Goal: Information Seeking & Learning: Learn about a topic

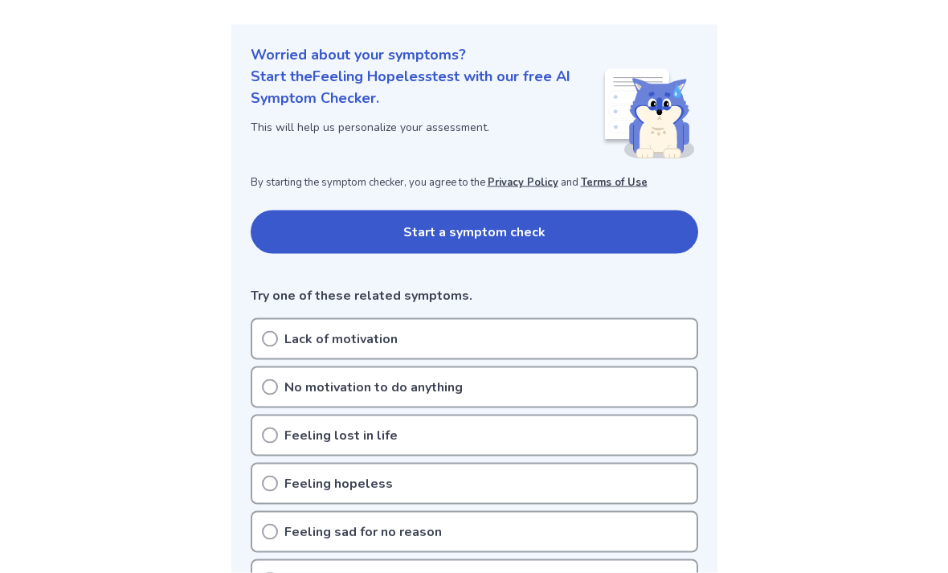
click at [658, 236] on button "Start a symptom check" at bounding box center [475, 232] width 448 height 43
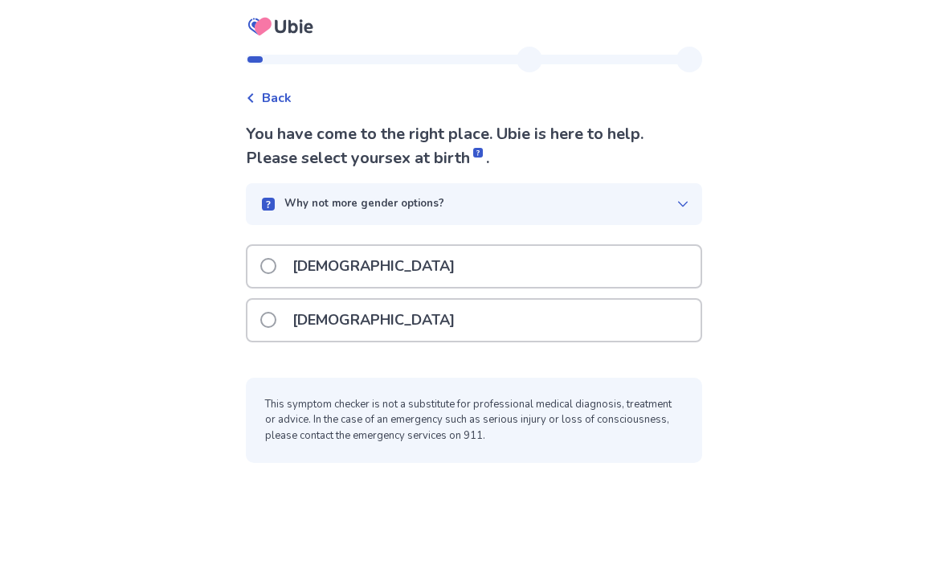
click at [496, 338] on div "[DEMOGRAPHIC_DATA]" at bounding box center [474, 320] width 453 height 41
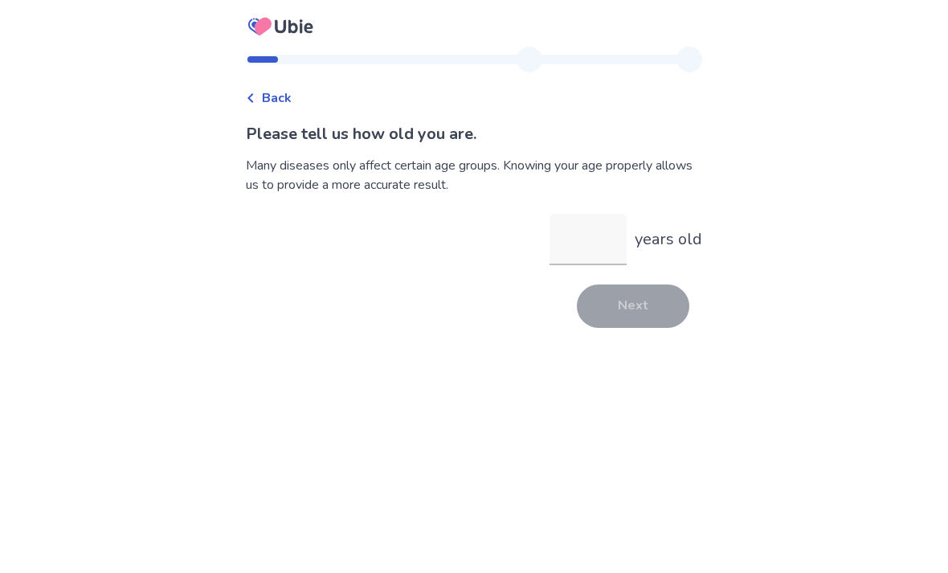
click at [601, 247] on input "years old" at bounding box center [588, 239] width 77 height 51
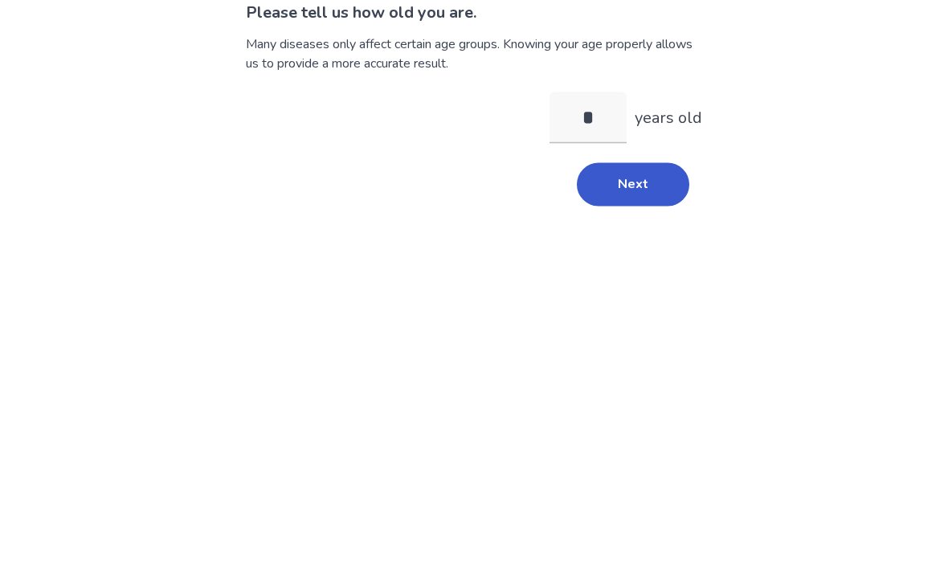
type input "**"
click at [650, 285] on button "Next" at bounding box center [633, 306] width 113 height 43
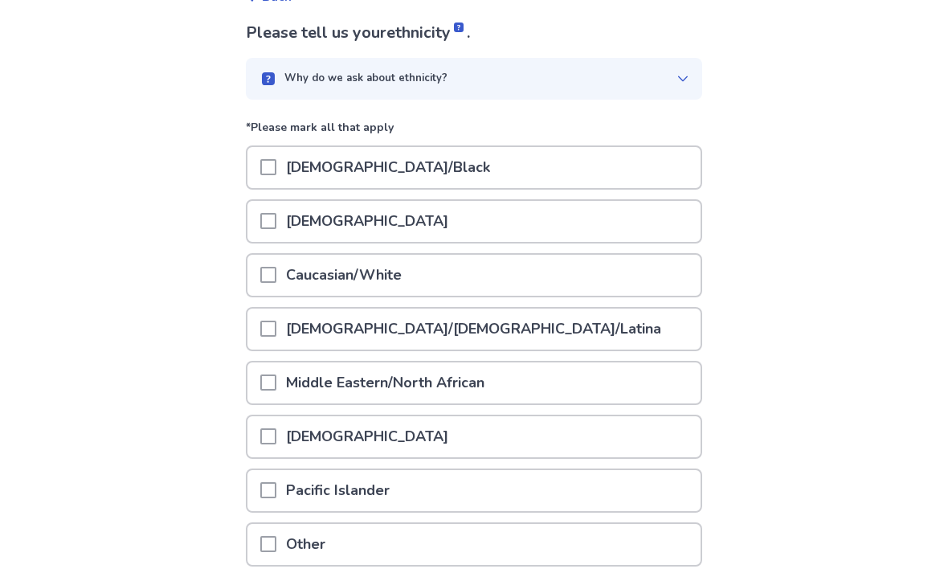
scroll to position [158, 0]
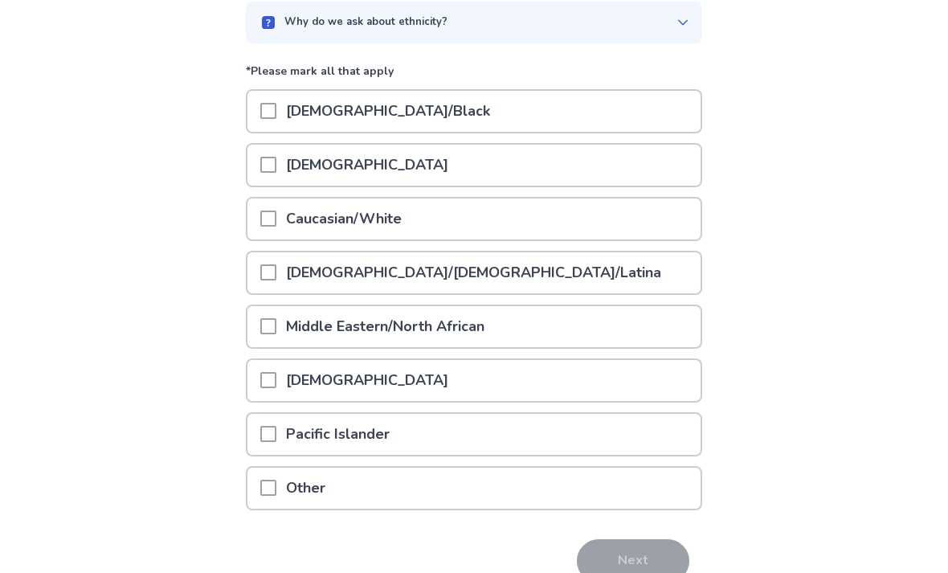
click at [534, 275] on div "Hispanic/Latino/Latina" at bounding box center [474, 272] width 453 height 41
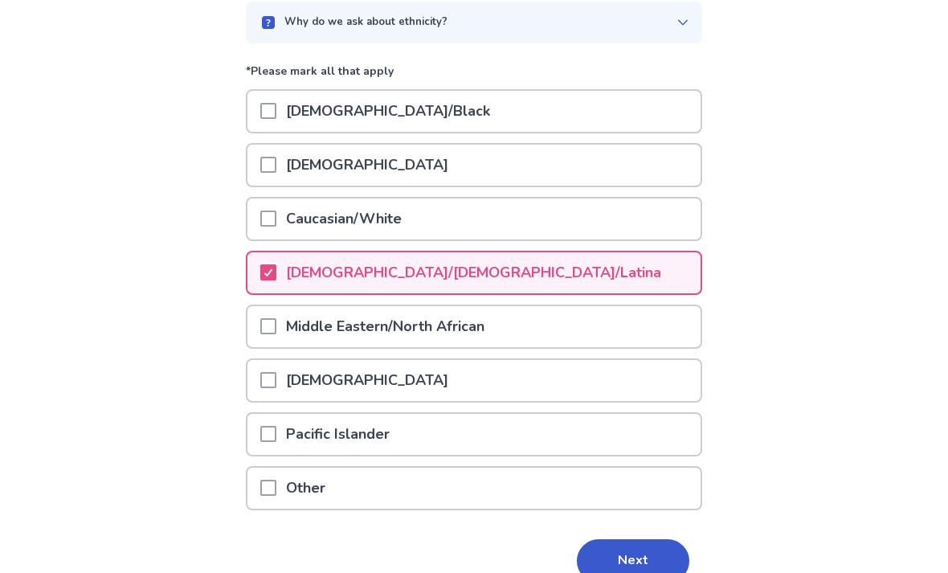
click at [400, 216] on p "Caucasian/White" at bounding box center [343, 219] width 135 height 41
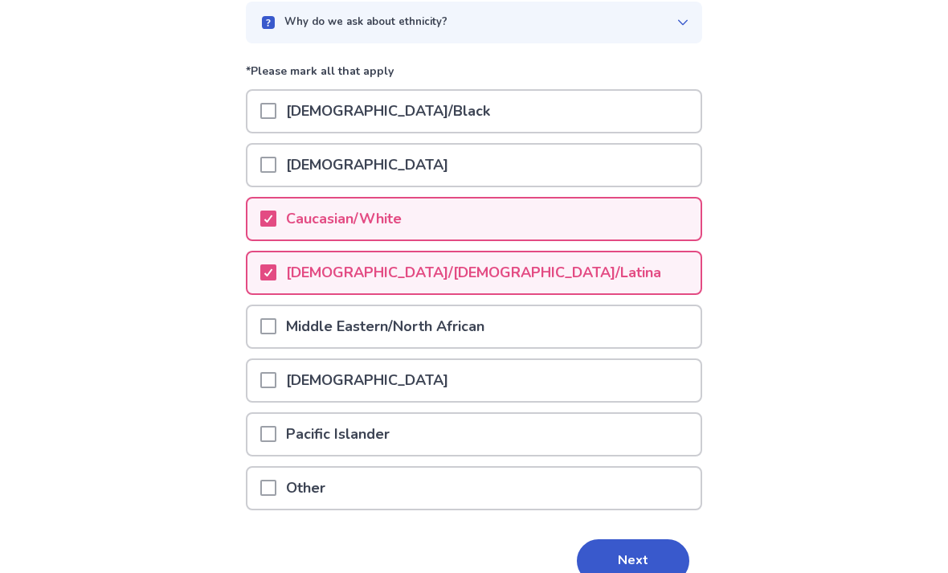
click at [631, 563] on button "Next" at bounding box center [633, 560] width 113 height 43
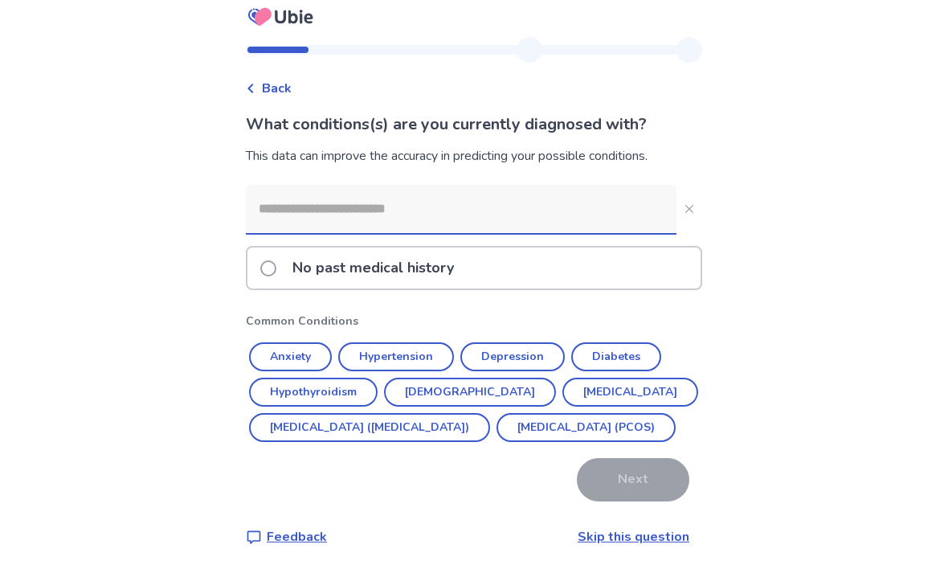
scroll to position [51, 0]
click at [312, 343] on button "Anxiety" at bounding box center [290, 357] width 83 height 29
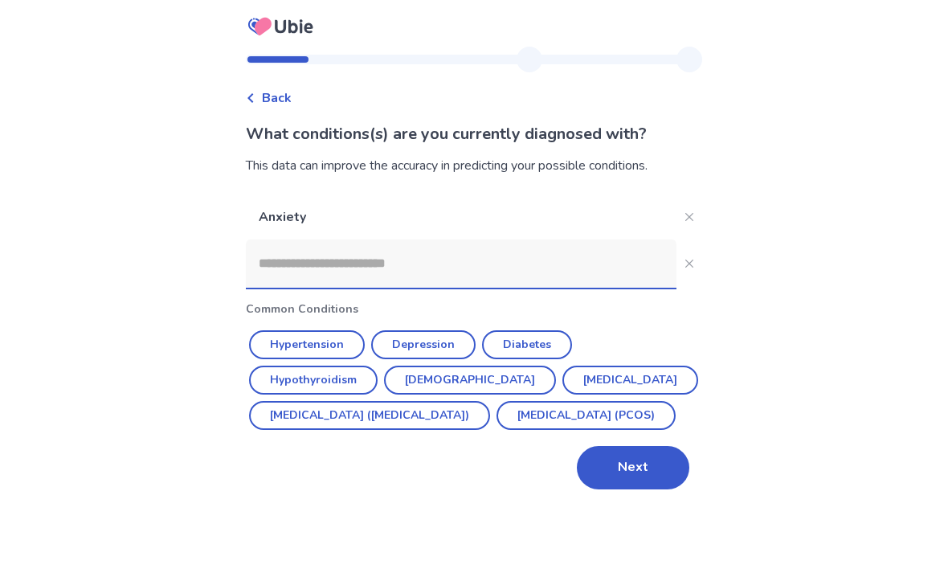
click at [468, 330] on button "Depression" at bounding box center [423, 344] width 104 height 29
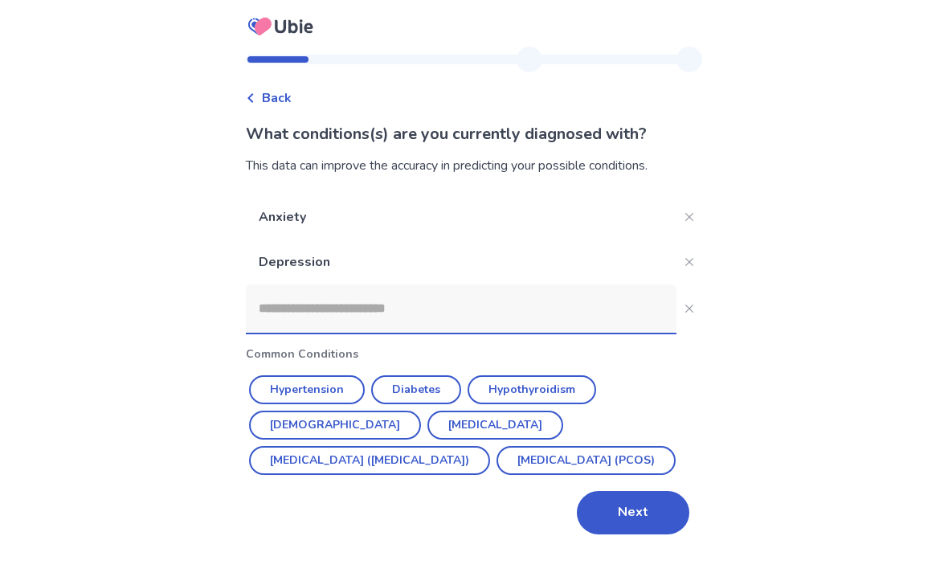
click at [630, 491] on button "Next" at bounding box center [633, 512] width 113 height 43
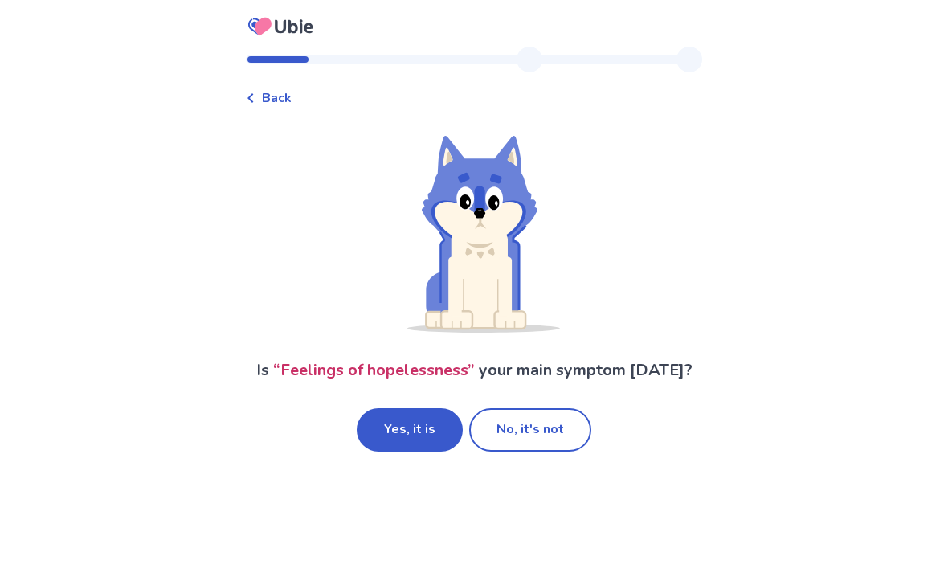
click at [420, 431] on button "Yes, it is" at bounding box center [410, 429] width 106 height 43
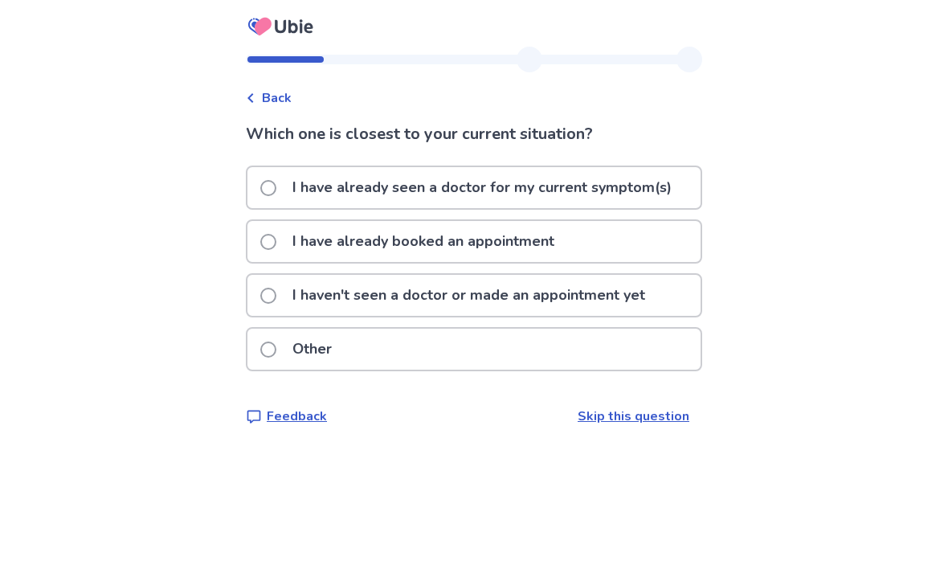
click at [657, 191] on p "I have already seen a doctor for my current symptom(s)" at bounding box center [482, 187] width 399 height 41
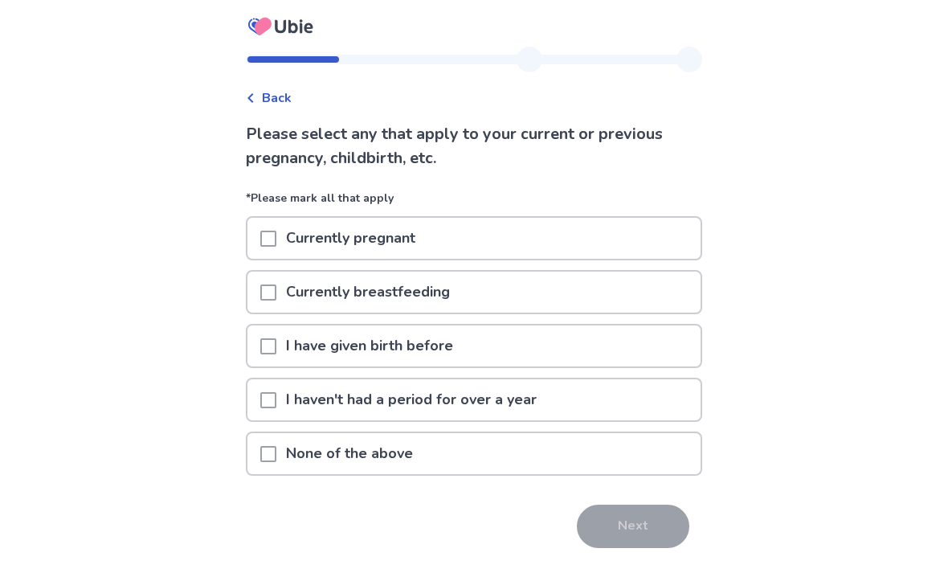
click at [449, 448] on div "None of the above" at bounding box center [474, 453] width 453 height 41
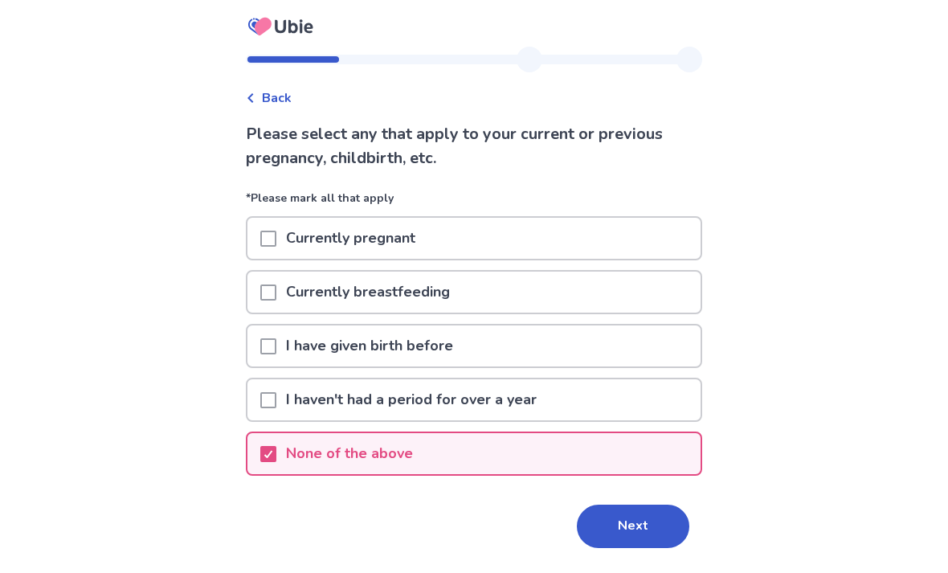
click at [616, 520] on button "Next" at bounding box center [633, 526] width 113 height 43
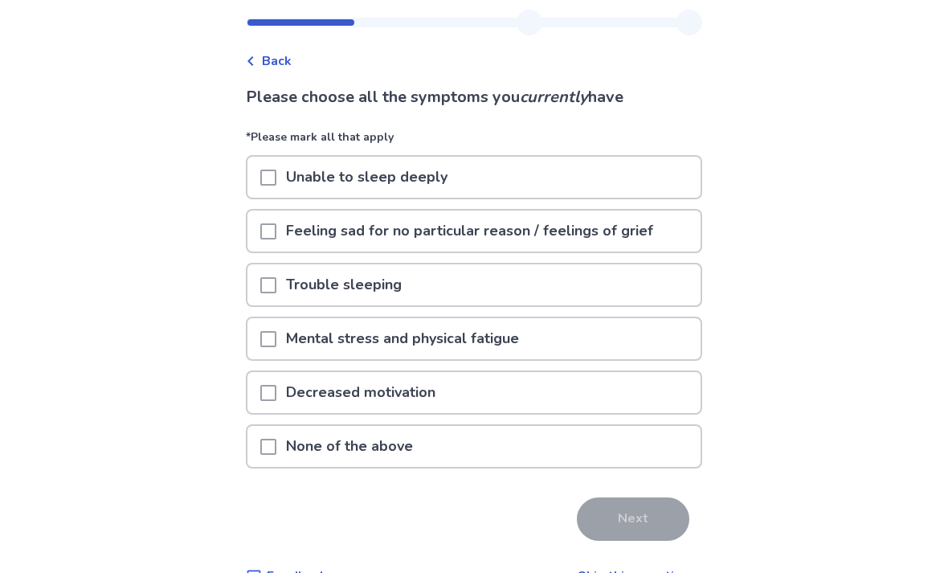
scroll to position [37, 0]
click at [645, 186] on div "Unable to sleep deeply" at bounding box center [474, 177] width 453 height 41
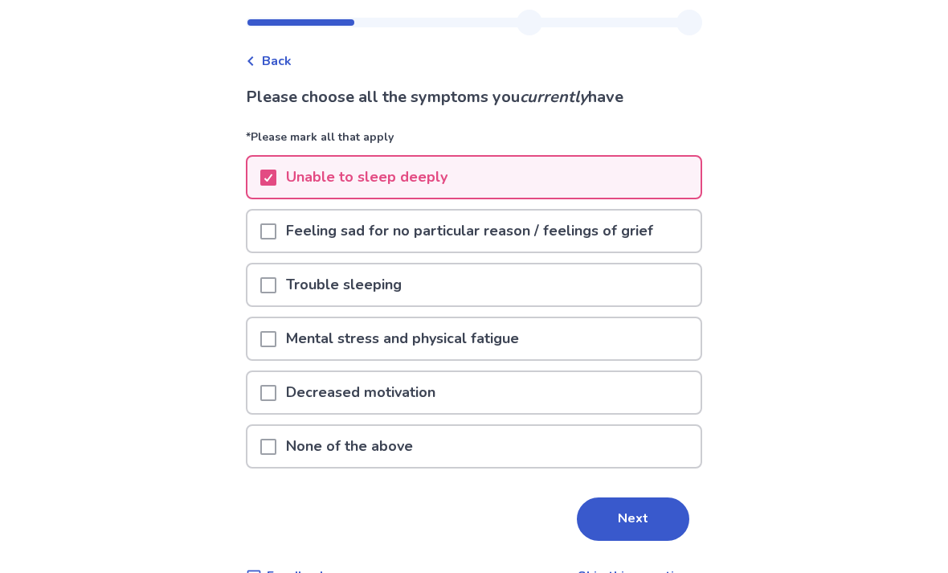
click at [637, 223] on p "Feeling sad for no particular reason / feelings of grief" at bounding box center [469, 231] width 387 height 41
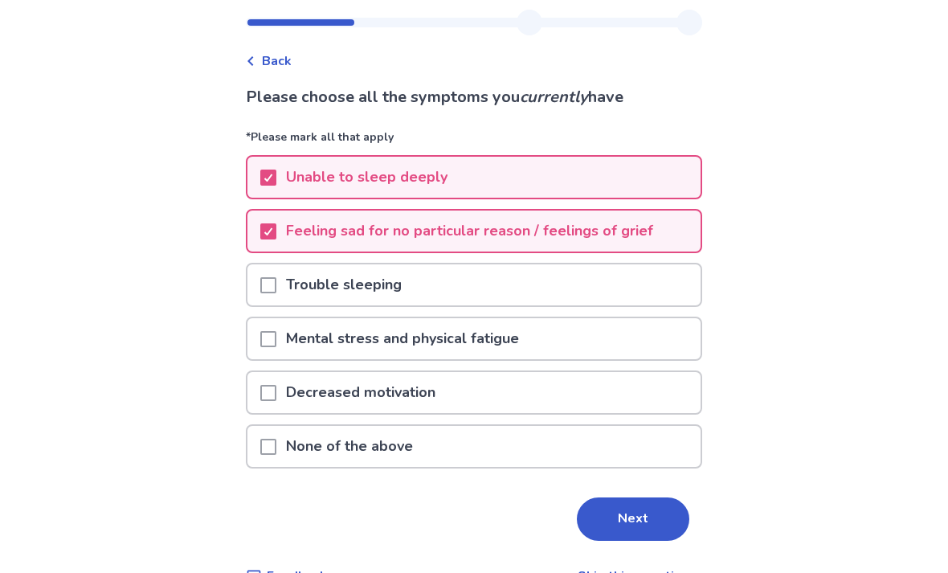
click at [547, 383] on div "Decreased motivation" at bounding box center [474, 392] width 453 height 41
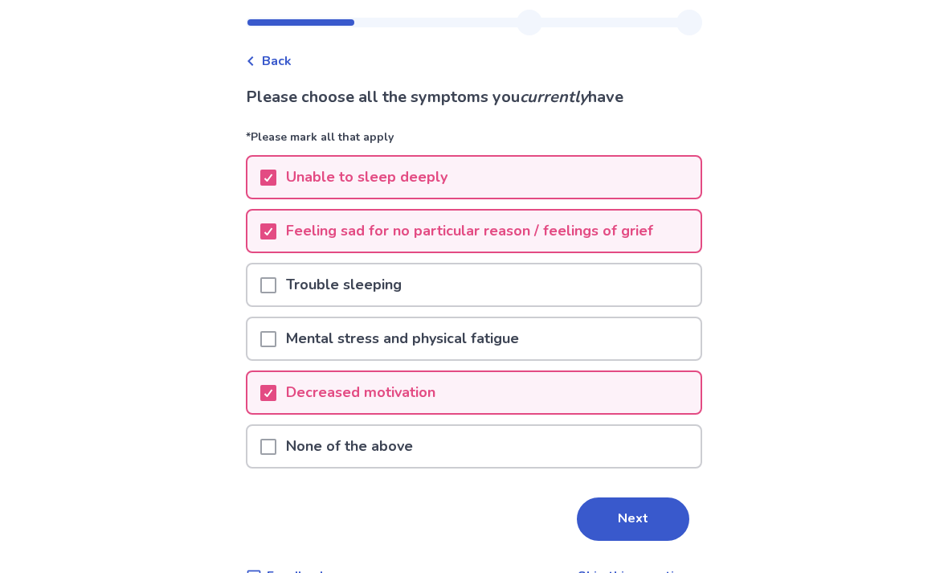
click at [622, 514] on button "Next" at bounding box center [633, 519] width 113 height 43
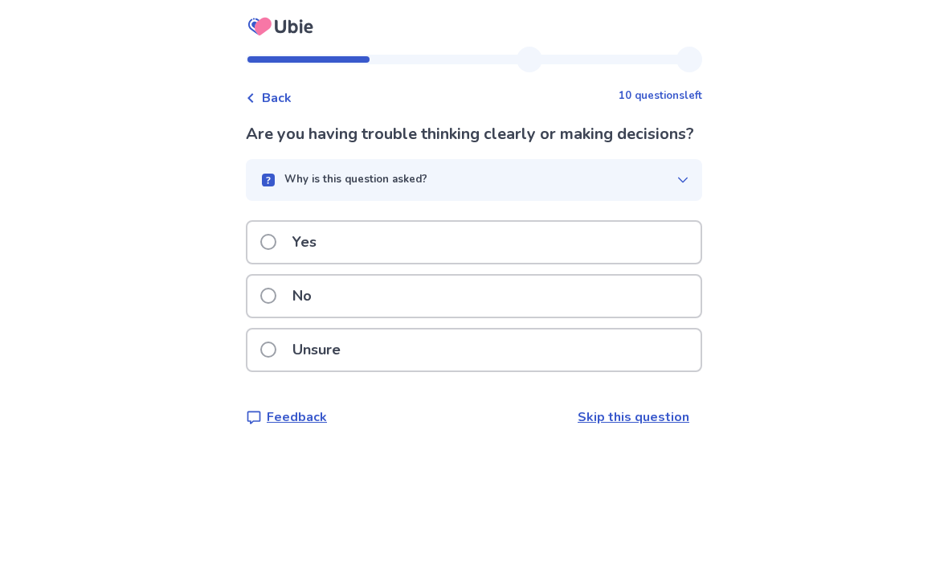
click at [593, 260] on div "Yes" at bounding box center [474, 242] width 453 height 41
click at [544, 261] on div "Yes" at bounding box center [474, 242] width 453 height 41
click at [585, 236] on div "Yes" at bounding box center [474, 242] width 453 height 41
click at [408, 344] on div "Unsure" at bounding box center [474, 350] width 453 height 41
click at [290, 97] on span "Back" at bounding box center [277, 97] width 30 height 19
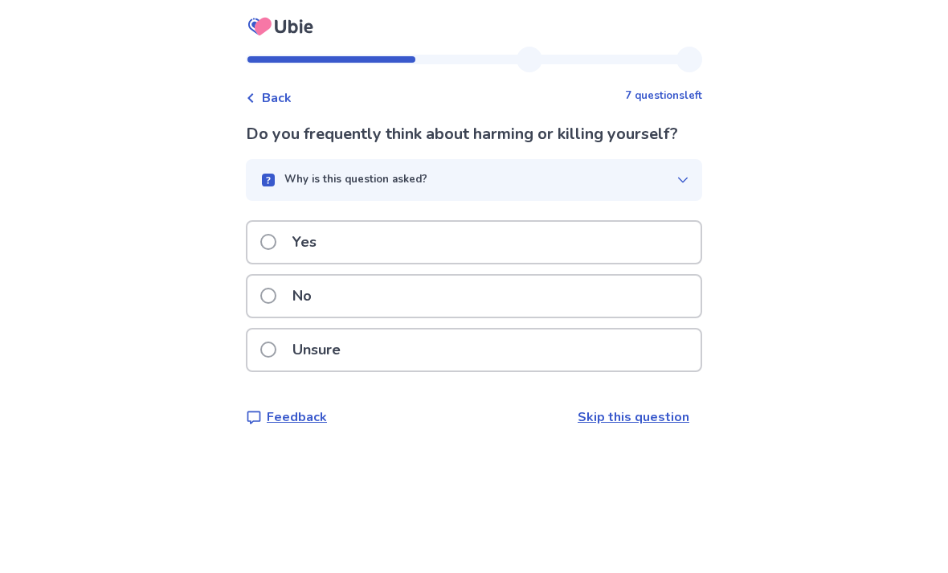
click at [392, 297] on div "No" at bounding box center [474, 296] width 453 height 41
click at [463, 229] on div "Yes" at bounding box center [474, 242] width 453 height 41
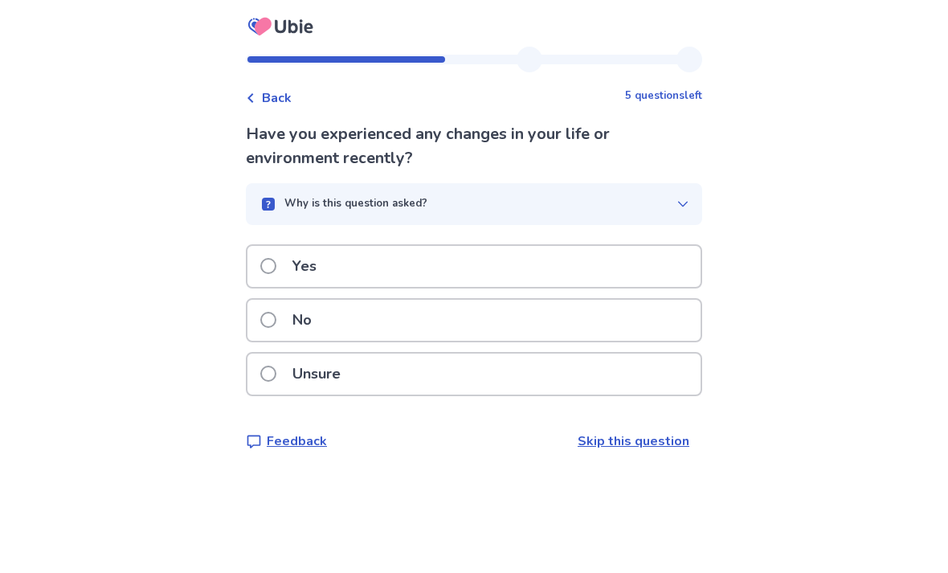
click at [474, 322] on div "No" at bounding box center [474, 320] width 453 height 41
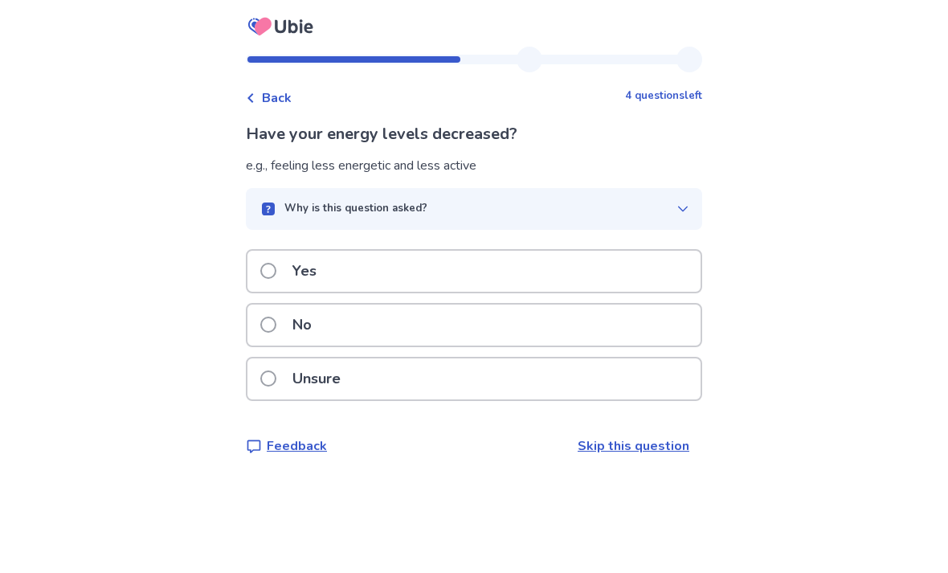
click at [552, 263] on div "Yes" at bounding box center [474, 271] width 453 height 41
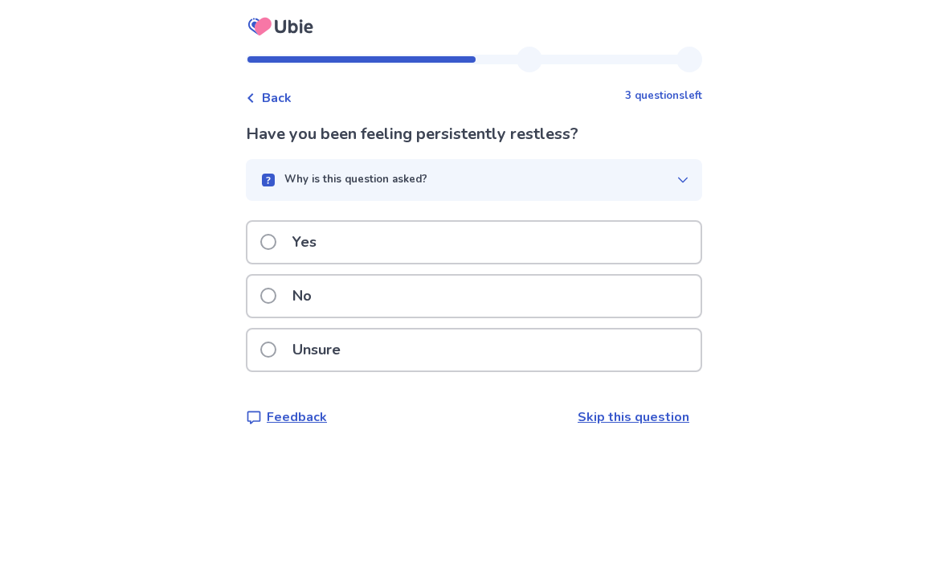
click at [483, 353] on div "Unsure" at bounding box center [474, 350] width 453 height 41
click at [550, 304] on div "No" at bounding box center [474, 296] width 453 height 41
click at [539, 298] on div "No" at bounding box center [474, 296] width 453 height 41
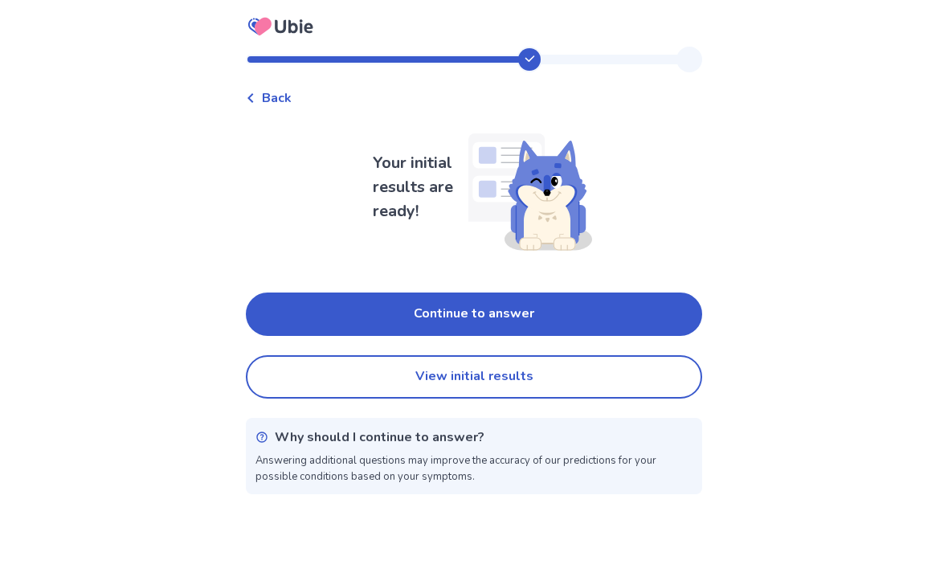
click at [597, 317] on button "Continue to answer" at bounding box center [474, 314] width 457 height 43
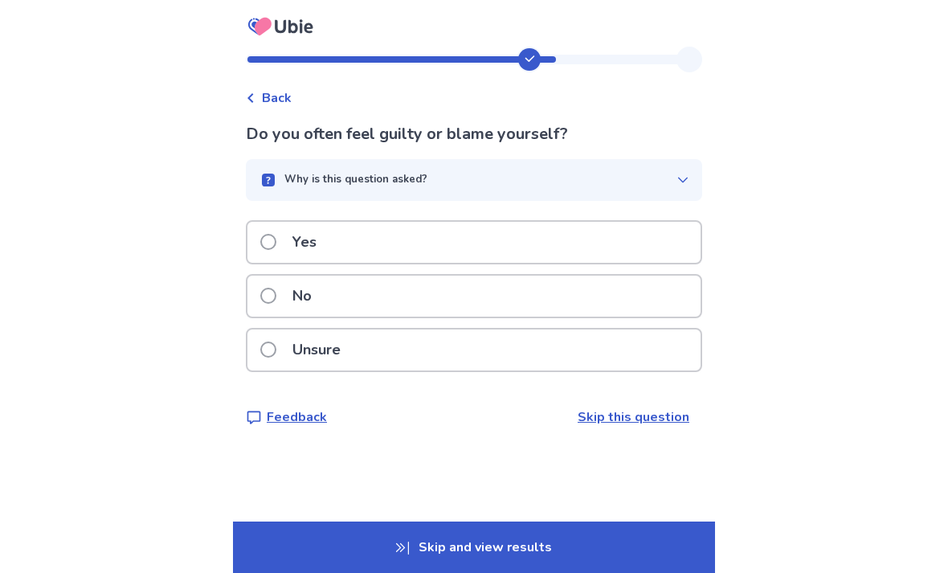
click at [272, 95] on span "Back" at bounding box center [277, 97] width 30 height 19
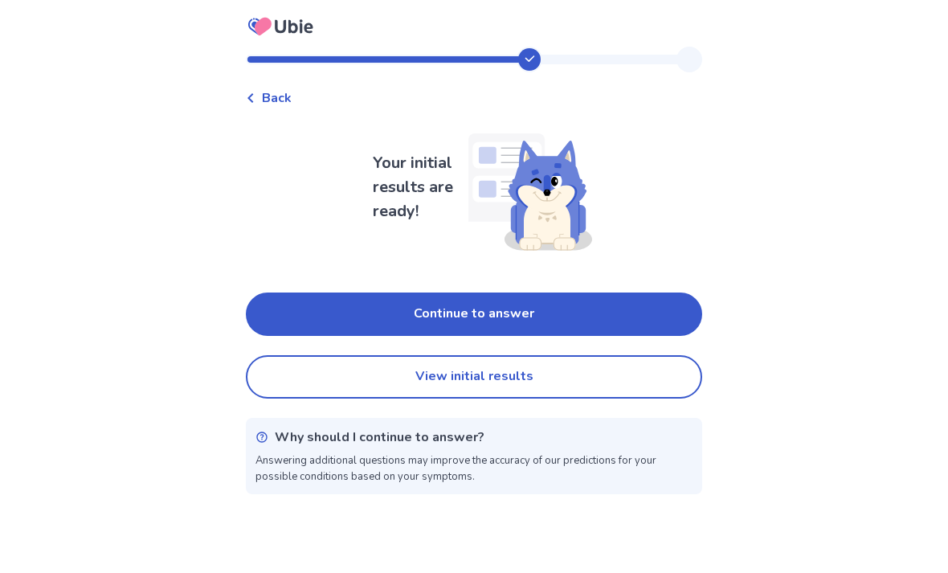
click at [638, 313] on button "Continue to answer" at bounding box center [474, 314] width 457 height 43
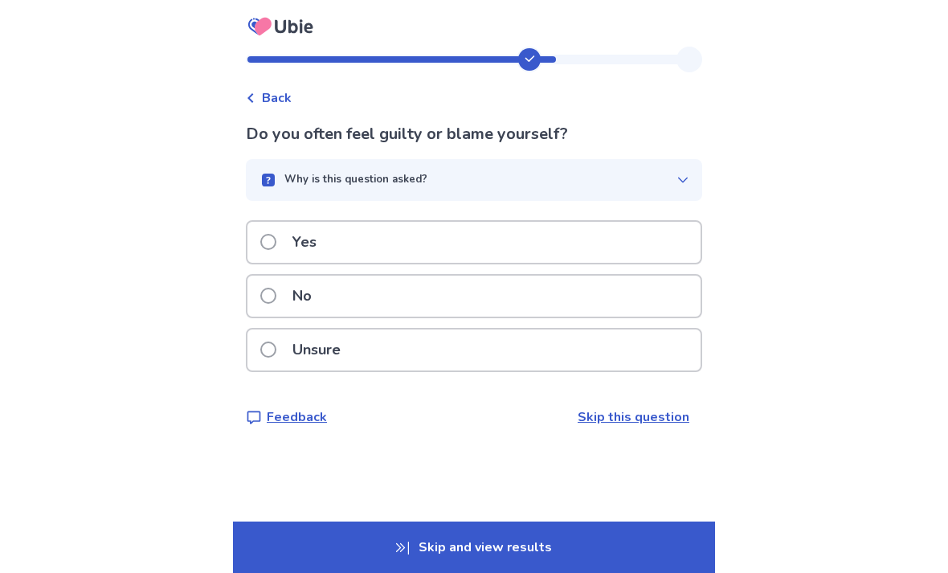
click at [556, 239] on div "Yes" at bounding box center [474, 242] width 453 height 41
click at [485, 317] on div "No" at bounding box center [474, 296] width 453 height 41
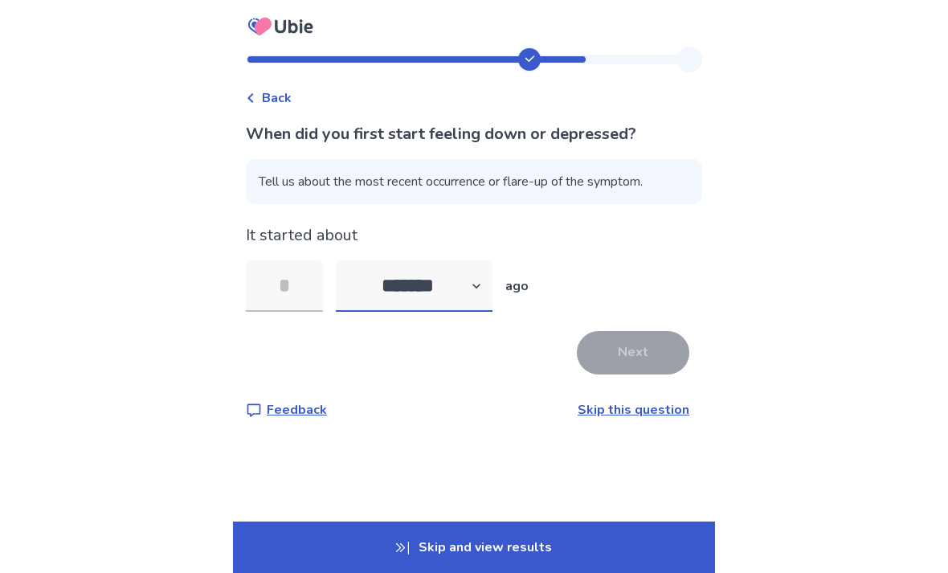
click at [482, 295] on select "******* ****** ******* ******** *******" at bounding box center [414, 285] width 157 height 51
click at [434, 284] on select "******* ****** ******* ******** *******" at bounding box center [414, 285] width 157 height 51
select select "*"
click at [307, 289] on input "tel" at bounding box center [284, 285] width 77 height 51
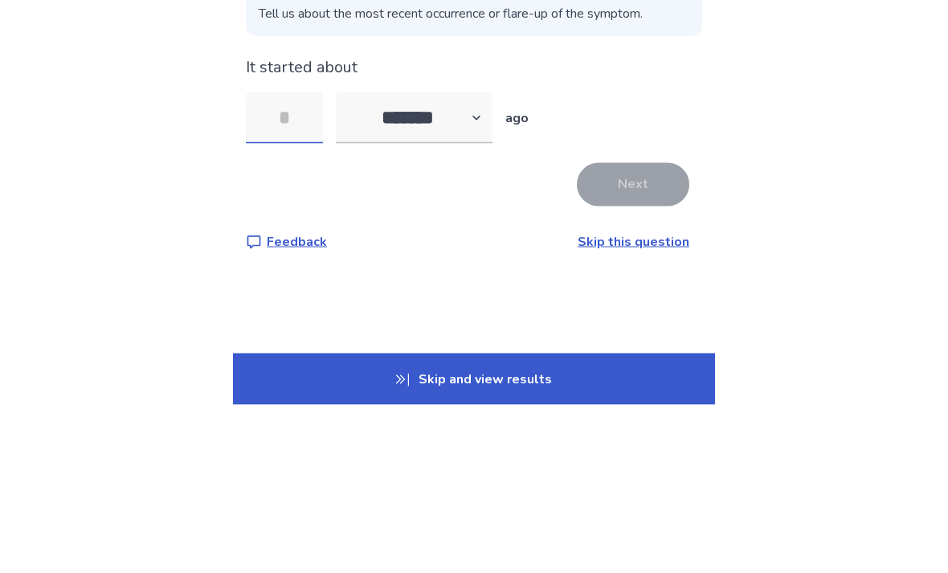
type input "*"
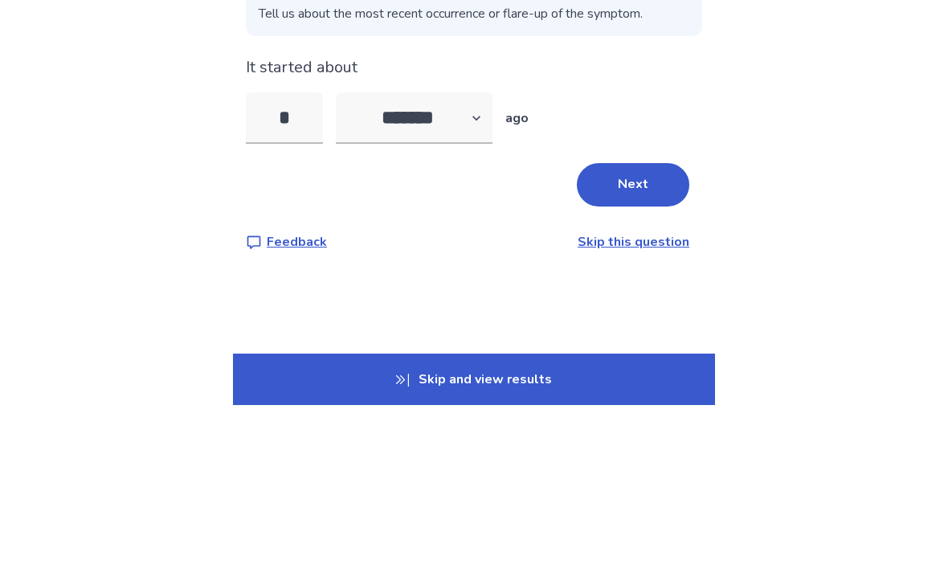
click at [636, 331] on button "Next" at bounding box center [633, 352] width 113 height 43
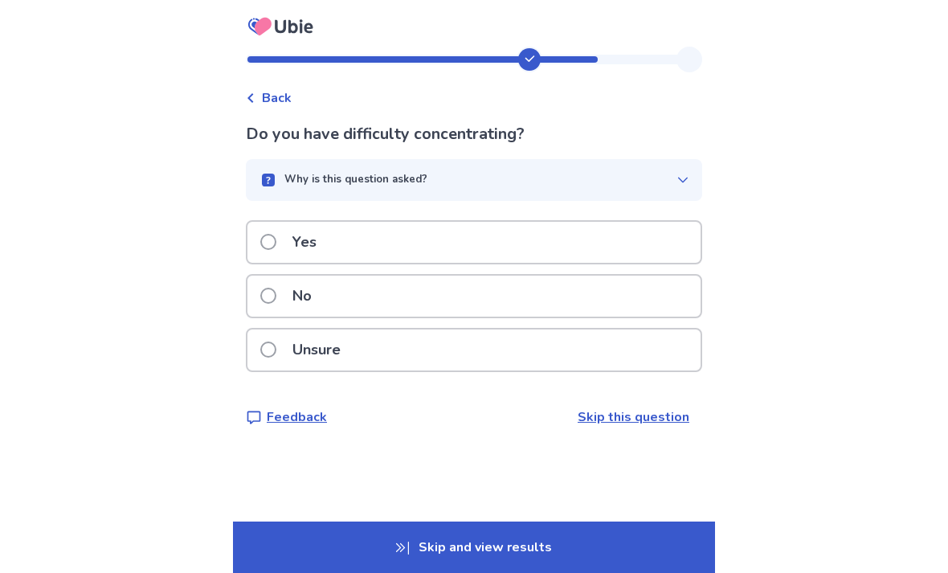
click at [424, 236] on div "Yes" at bounding box center [474, 242] width 453 height 41
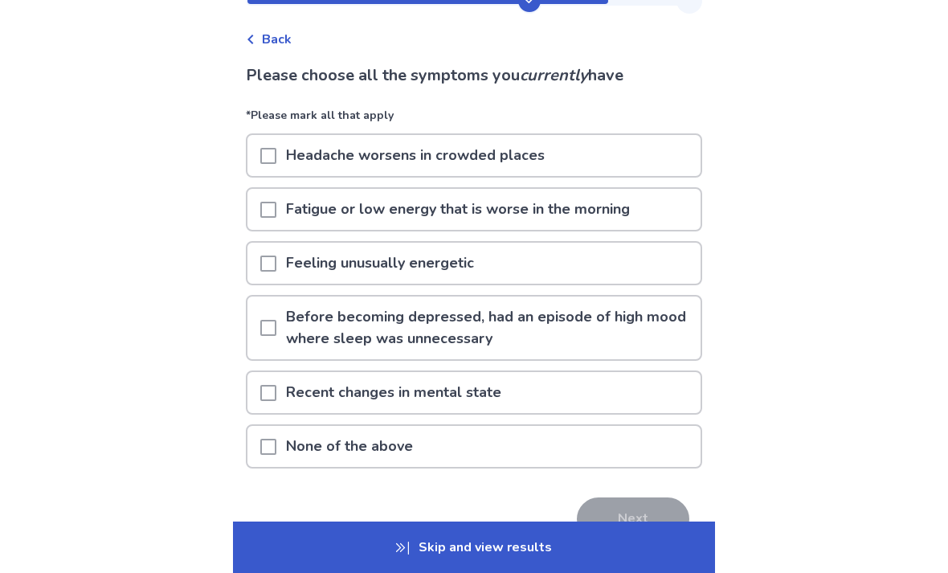
scroll to position [55, 0]
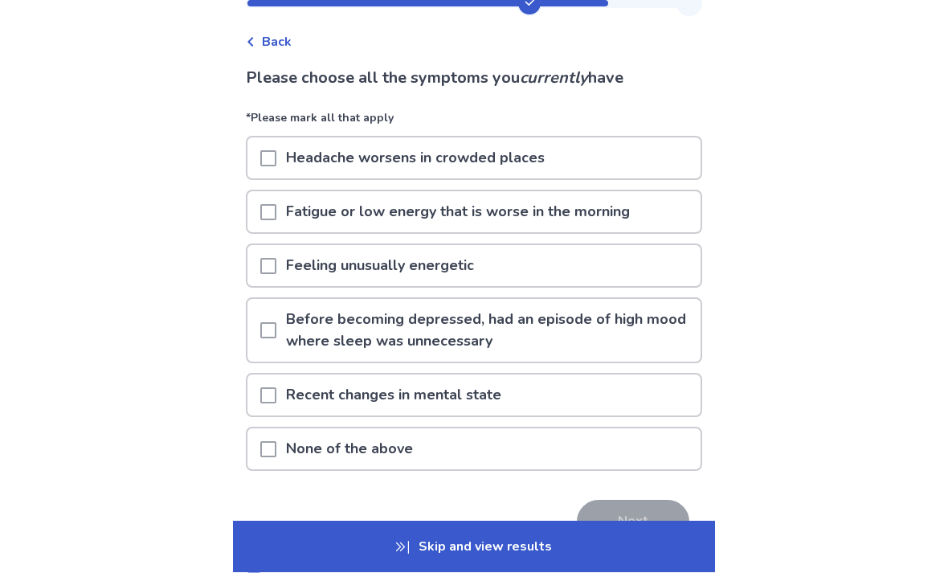
click at [604, 271] on div "Feeling unusually energetic" at bounding box center [474, 266] width 453 height 41
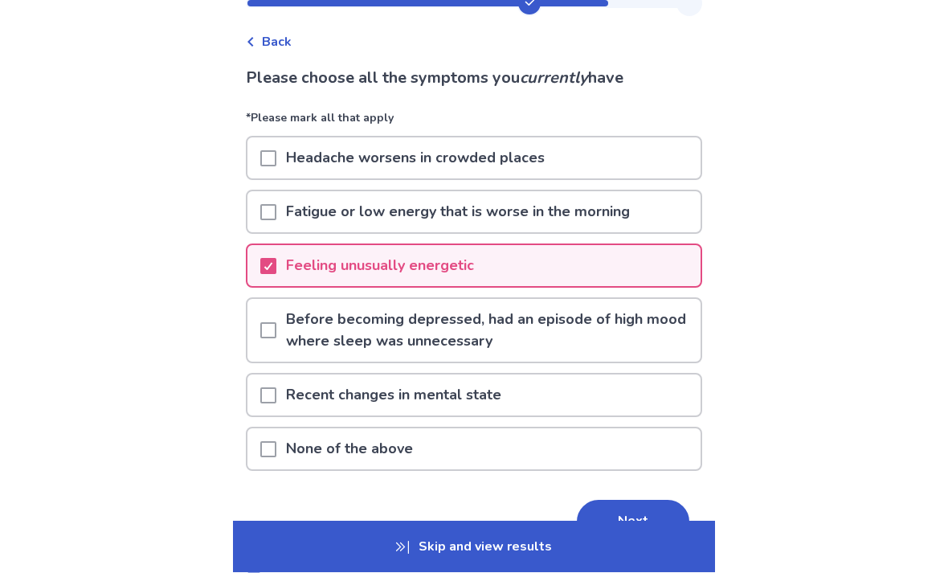
scroll to position [56, 0]
click at [620, 262] on div "Feeling unusually energetic" at bounding box center [474, 265] width 453 height 41
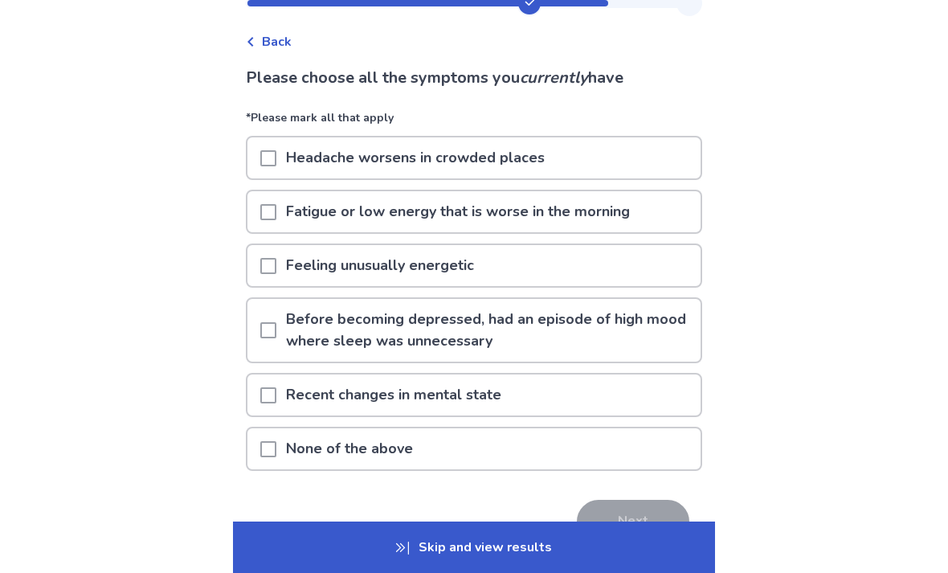
scroll to position [97, 0]
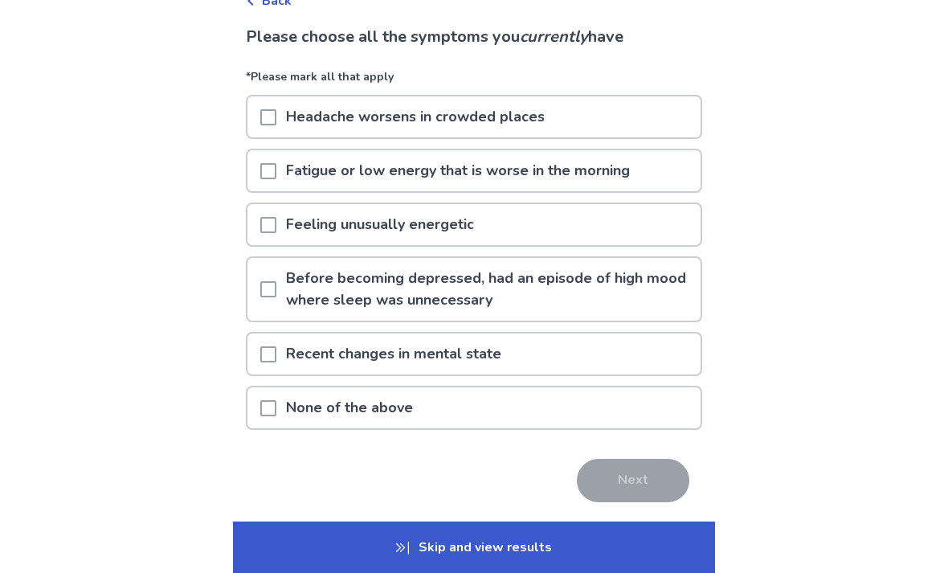
click at [593, 363] on div "Recent changes in mental state" at bounding box center [474, 354] width 453 height 41
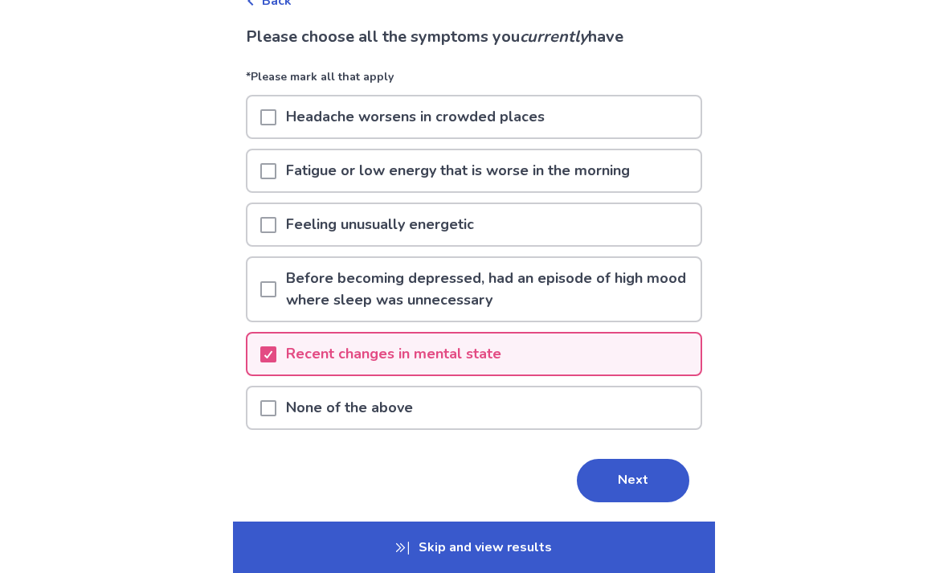
click at [645, 485] on button "Next" at bounding box center [633, 480] width 113 height 43
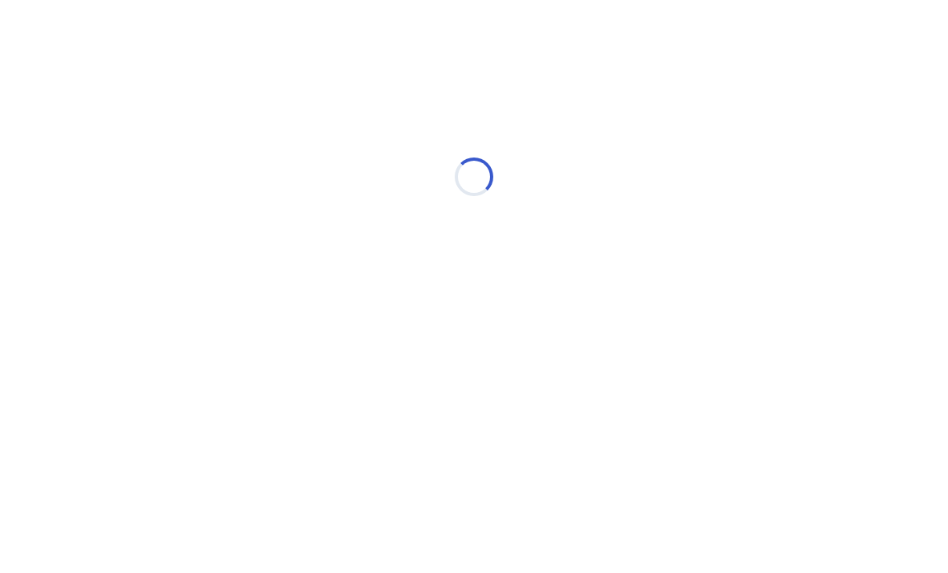
scroll to position [0, 0]
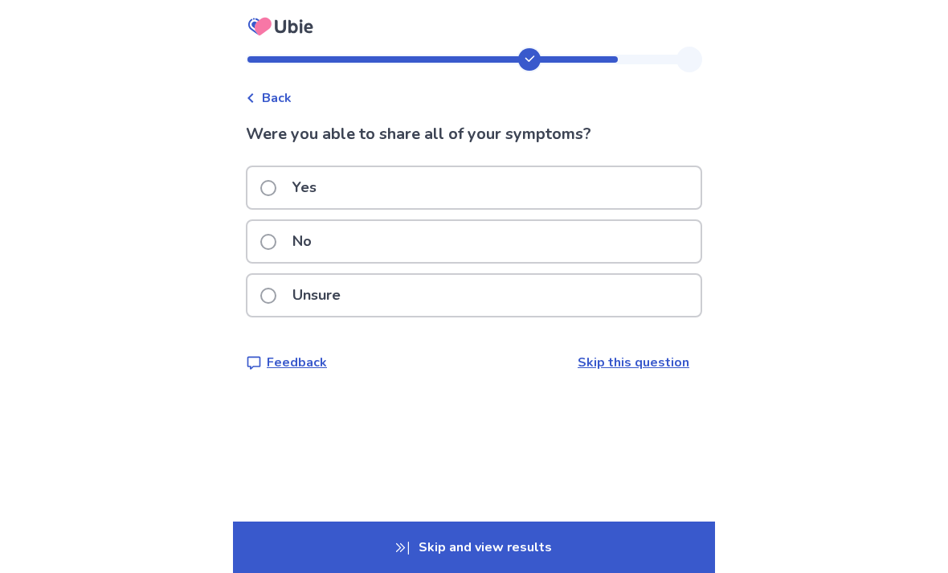
click at [575, 256] on div "No" at bounding box center [474, 241] width 453 height 41
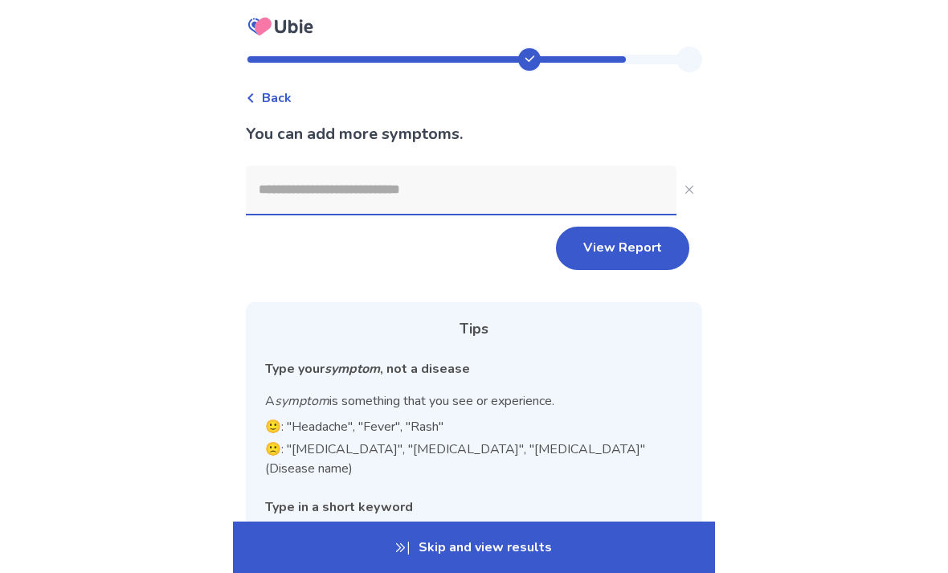
click at [506, 199] on input at bounding box center [461, 190] width 431 height 48
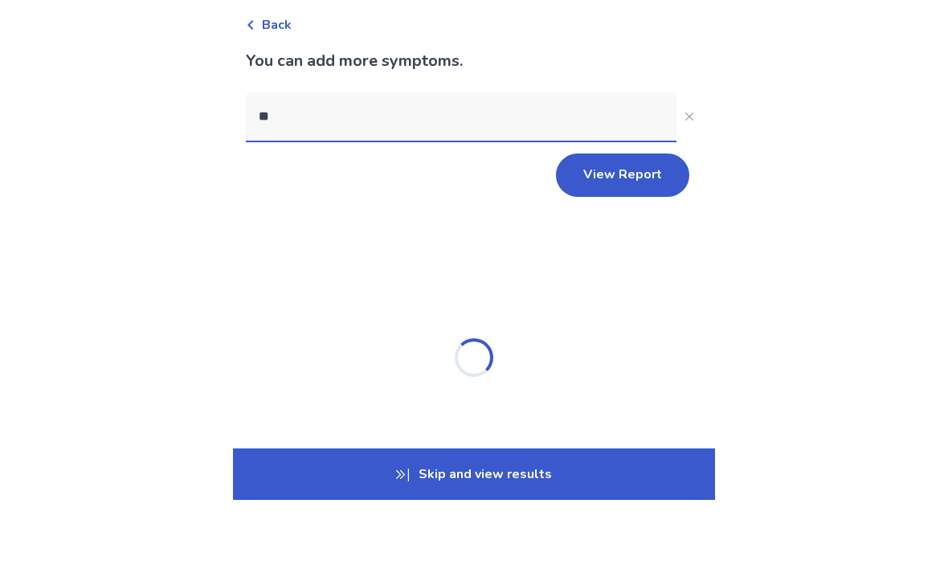
type input "***"
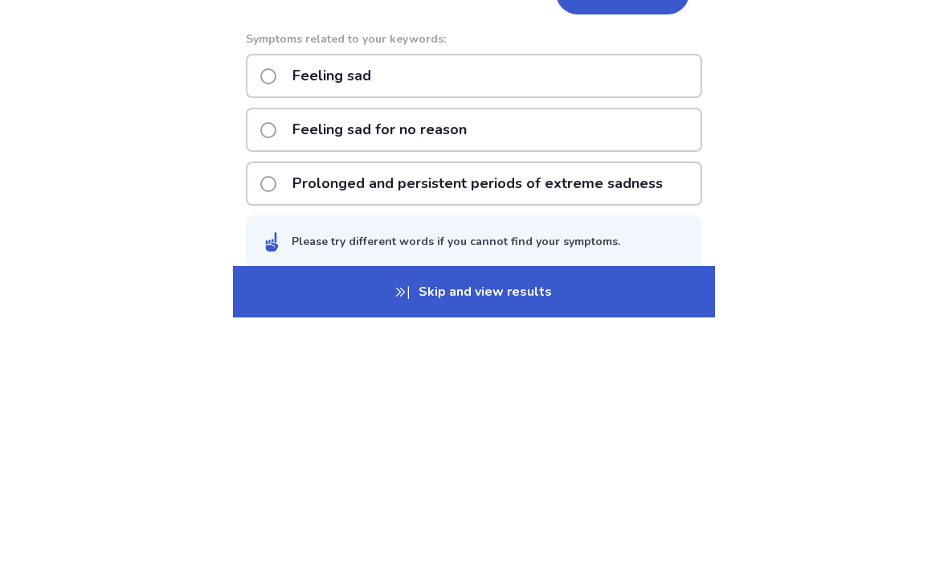
click at [630, 419] on p "Prolonged and persistent periods of extreme sadness" at bounding box center [478, 439] width 390 height 41
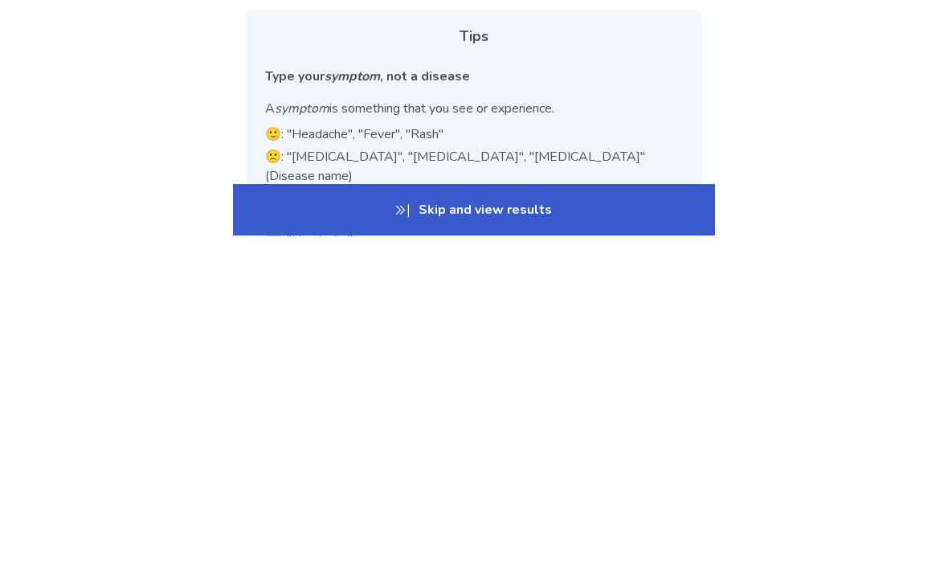
scroll to position [3, 0]
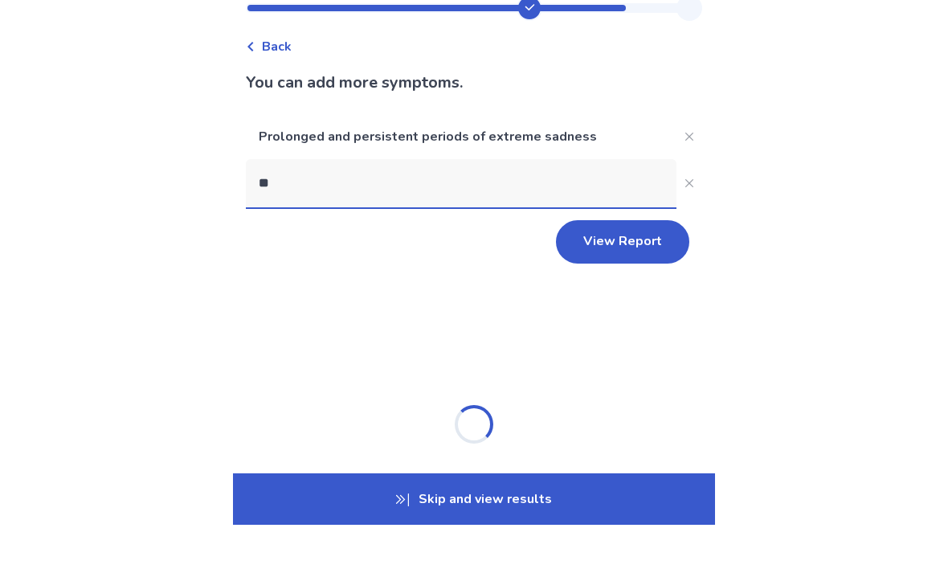
type input "*"
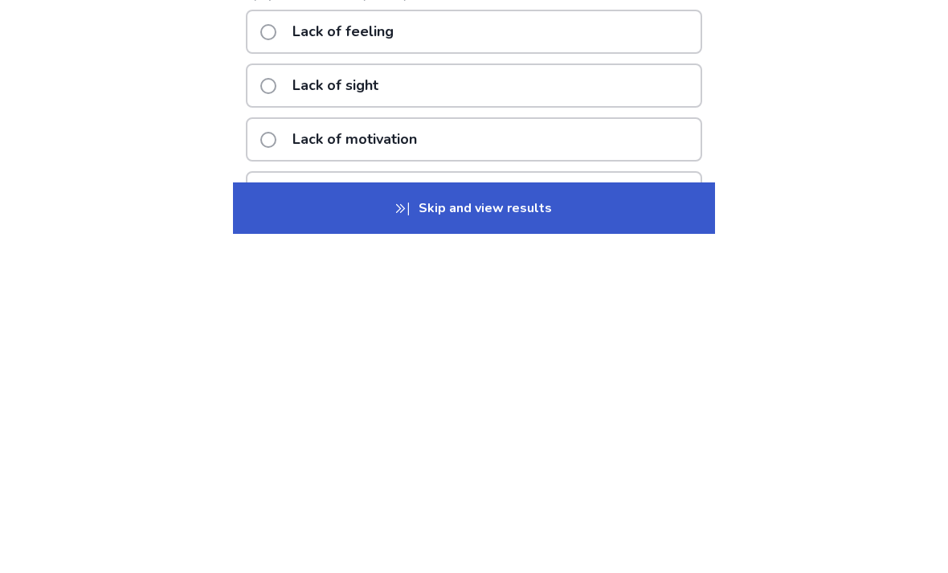
type input "*******"
click at [539, 457] on div "Lack of motivation" at bounding box center [474, 479] width 457 height 44
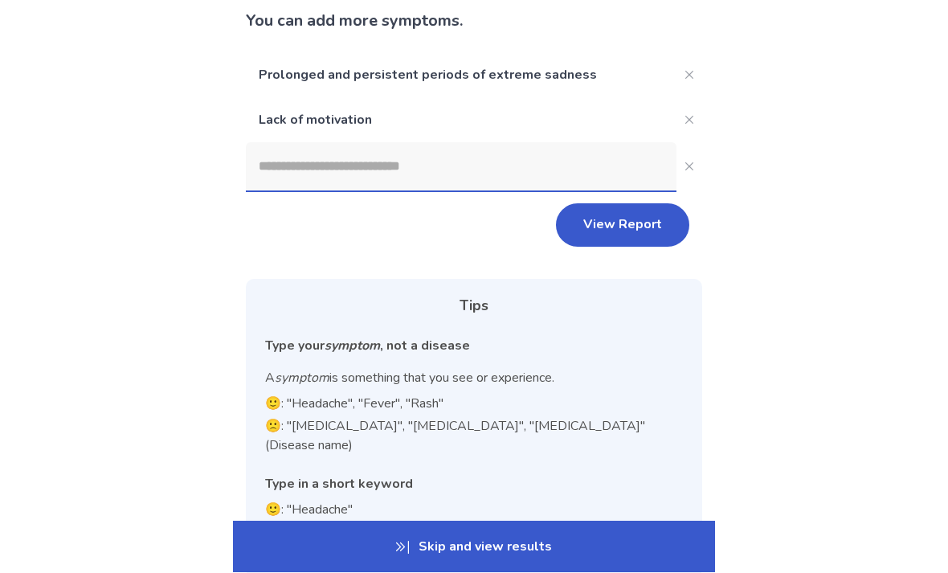
scroll to position [63, 0]
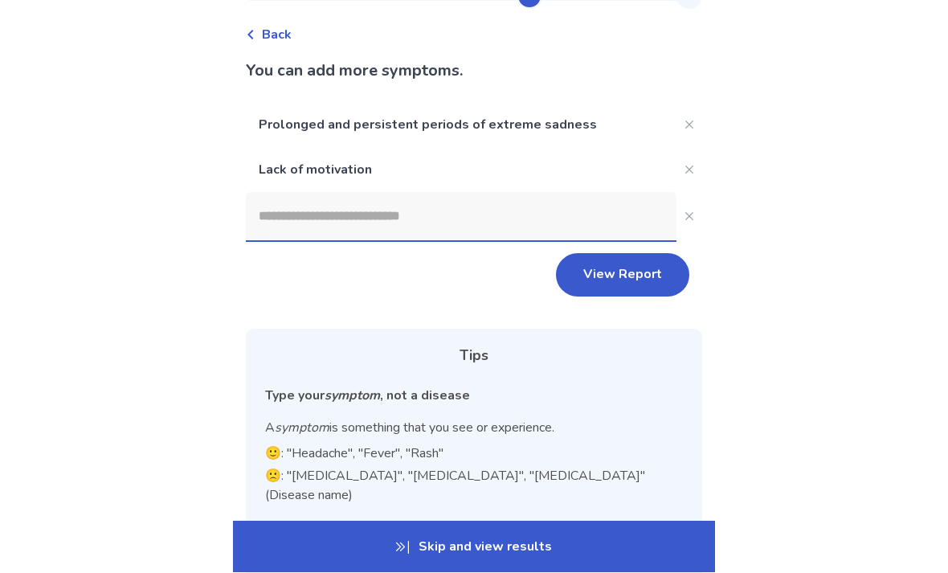
click at [462, 197] on input at bounding box center [461, 217] width 431 height 48
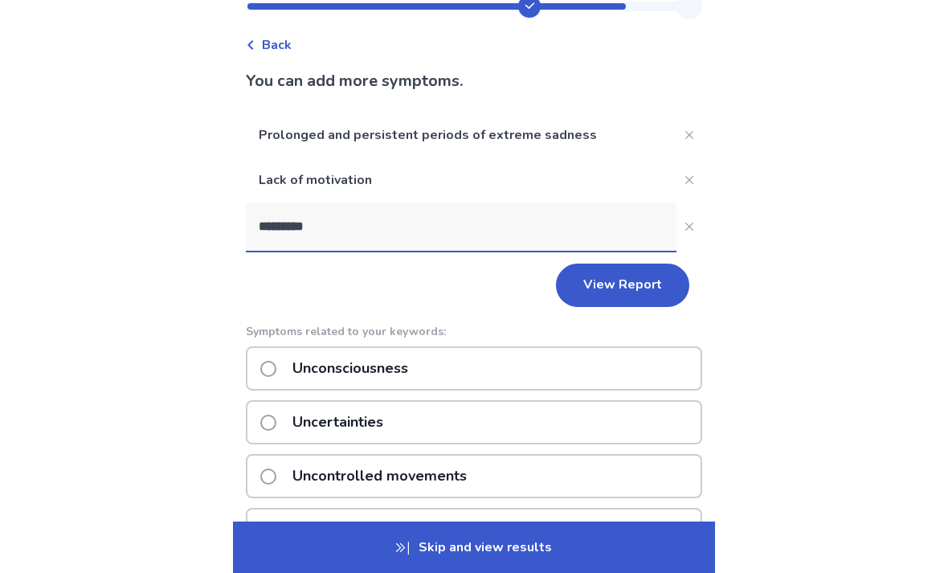
scroll to position [0, 0]
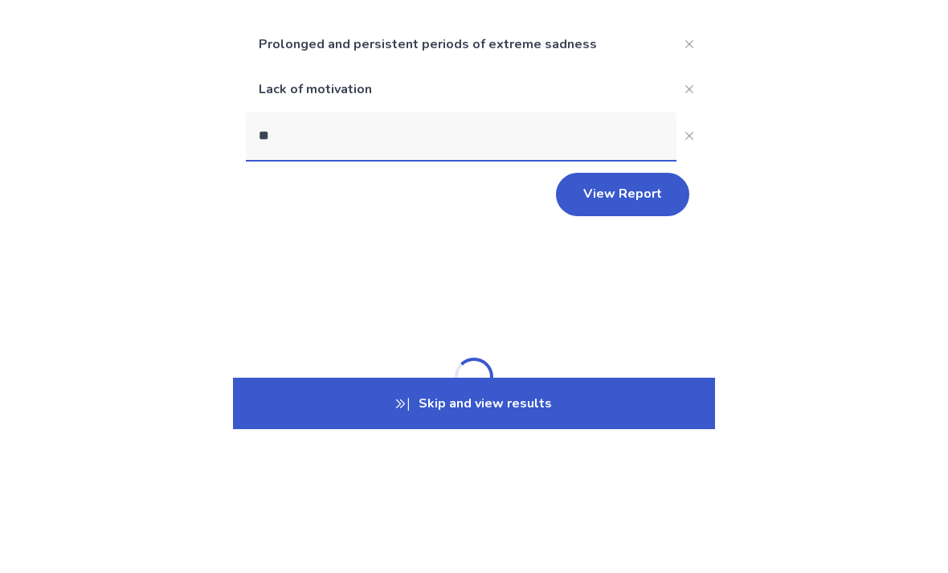
type input "*"
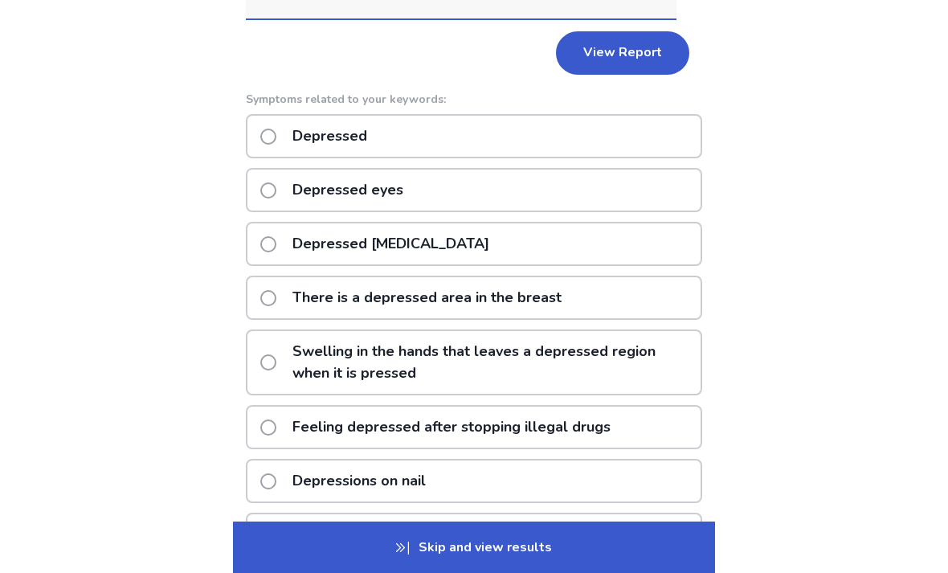
type input "*********"
click at [456, 147] on div "Depressed" at bounding box center [474, 136] width 457 height 44
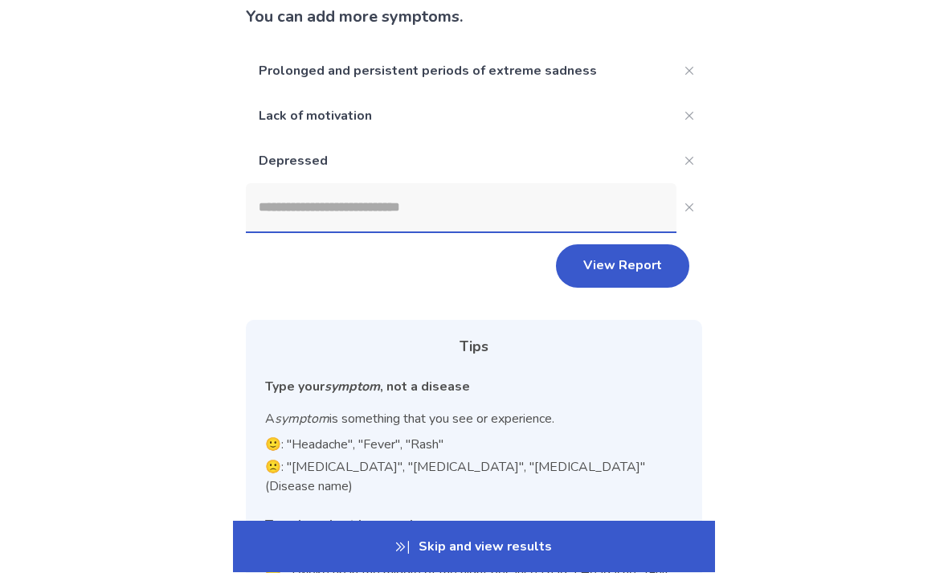
scroll to position [62, 0]
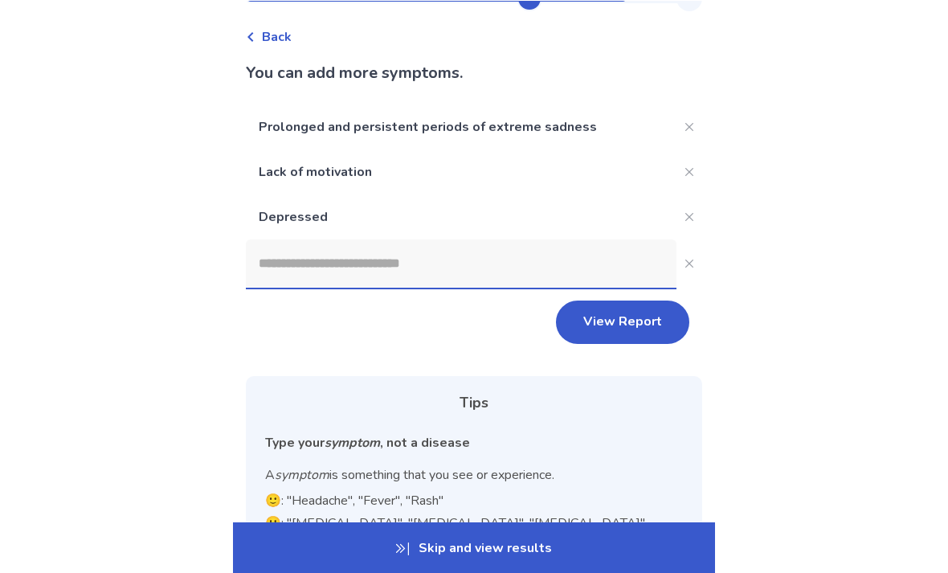
click at [375, 282] on input at bounding box center [461, 263] width 431 height 48
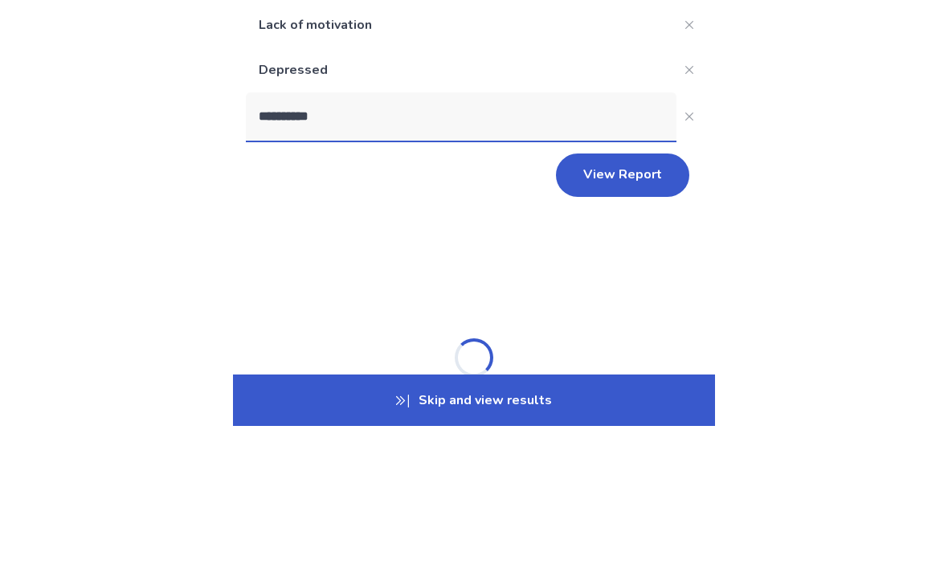
type input "**********"
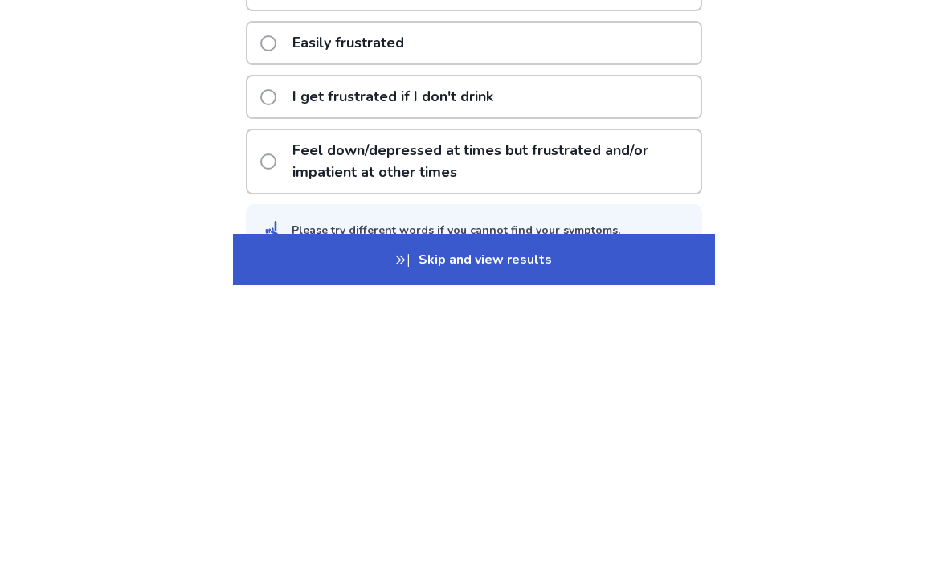
scroll to position [190, 0]
click at [628, 417] on p "Feel down/depressed at times but frustrated and/or impatient at other times" at bounding box center [492, 448] width 418 height 63
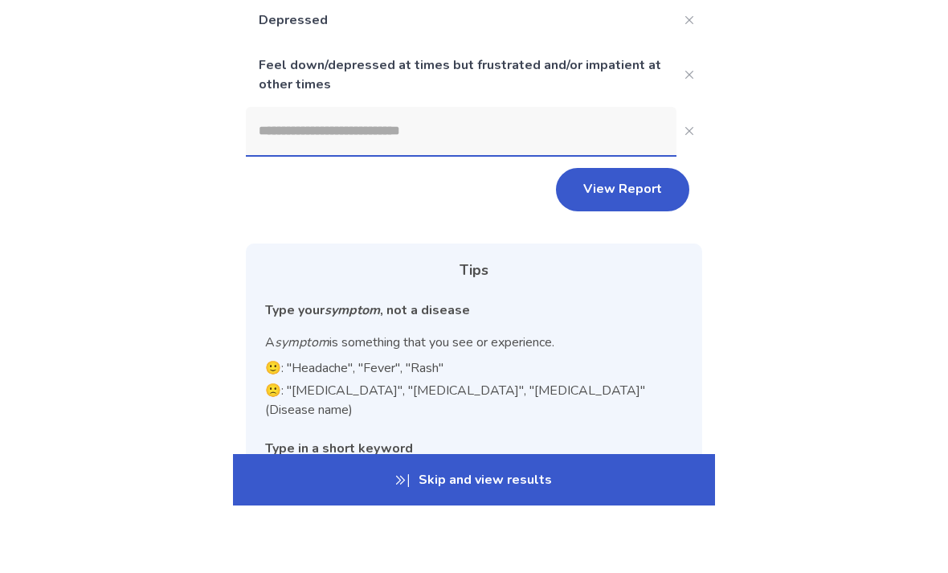
click at [561, 174] on input at bounding box center [461, 198] width 431 height 48
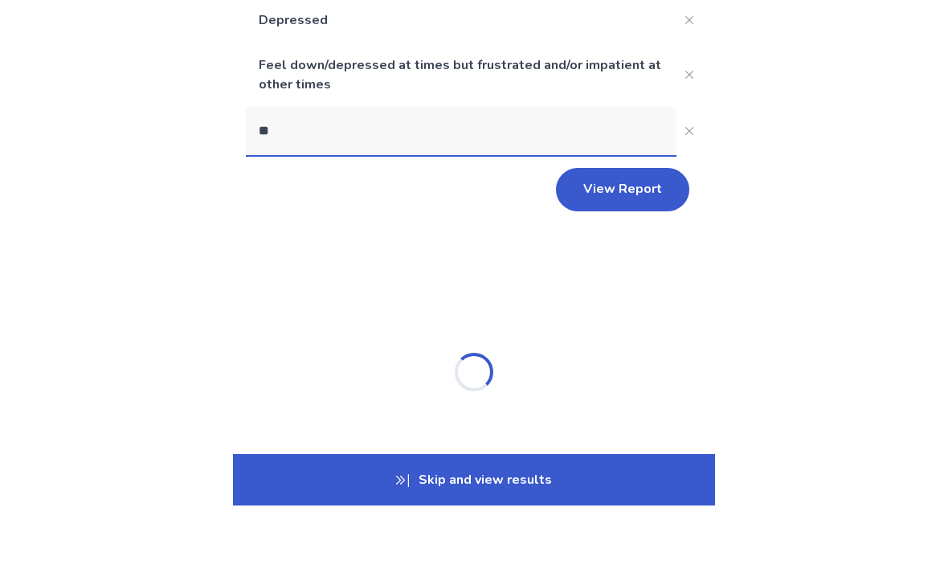
scroll to position [66, 0]
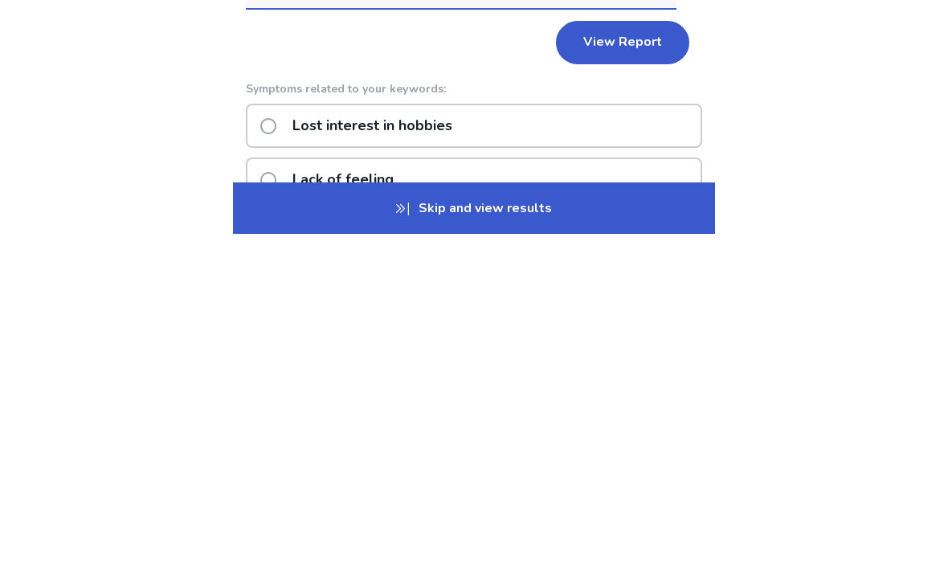
type input "**********"
click at [560, 443] on div "Lost interest in hobbies" at bounding box center [474, 465] width 457 height 44
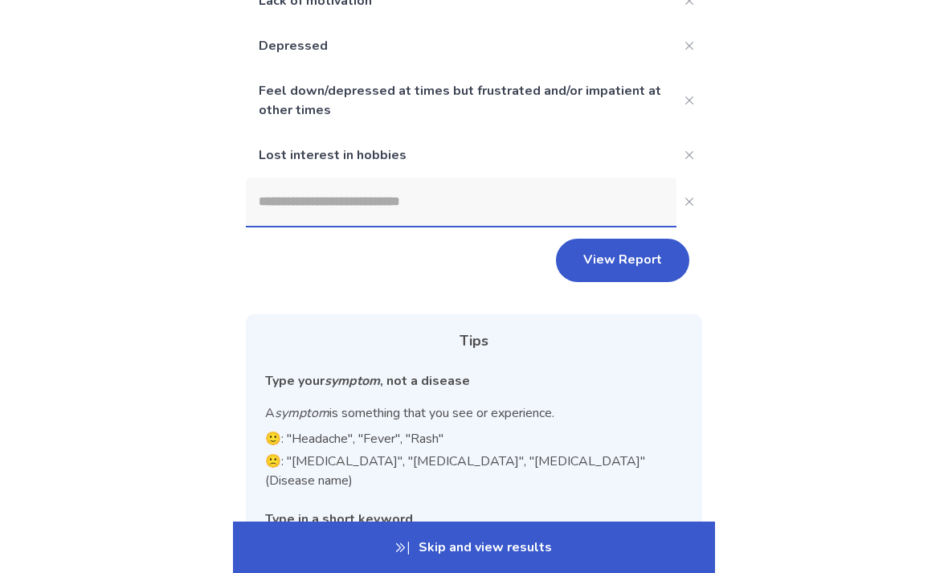
scroll to position [226, 0]
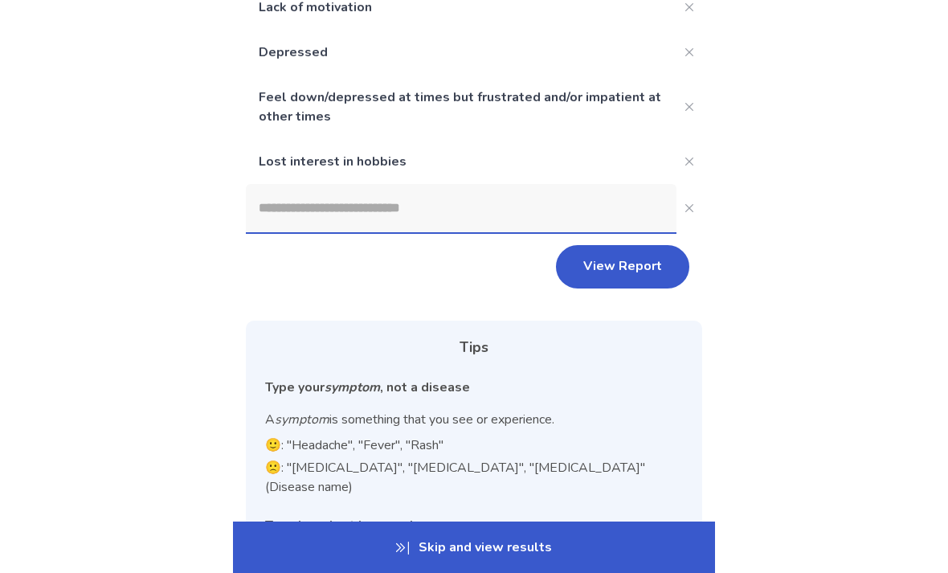
click at [445, 215] on input at bounding box center [461, 208] width 431 height 48
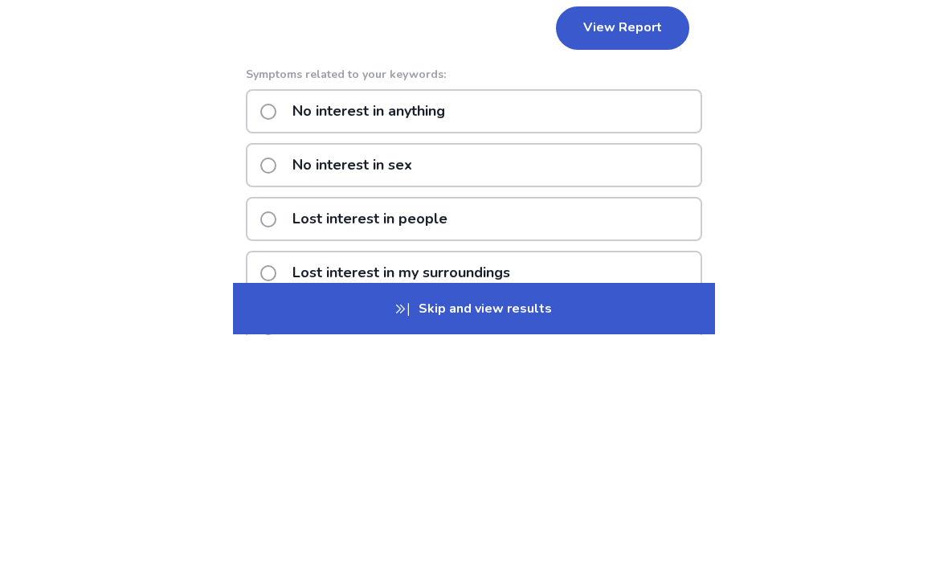
type input "**********"
click at [575, 328] on div "No interest in anything" at bounding box center [474, 350] width 457 height 44
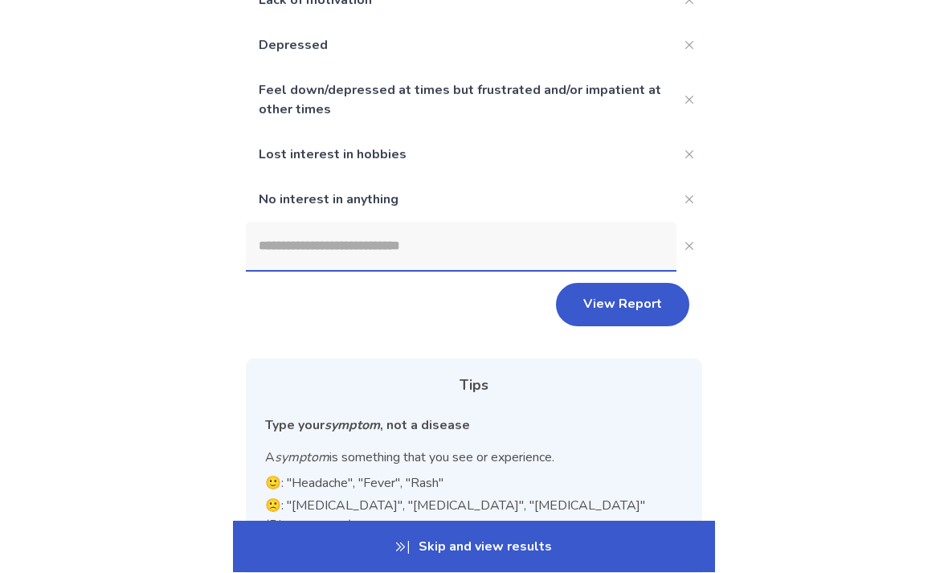
scroll to position [231, 0]
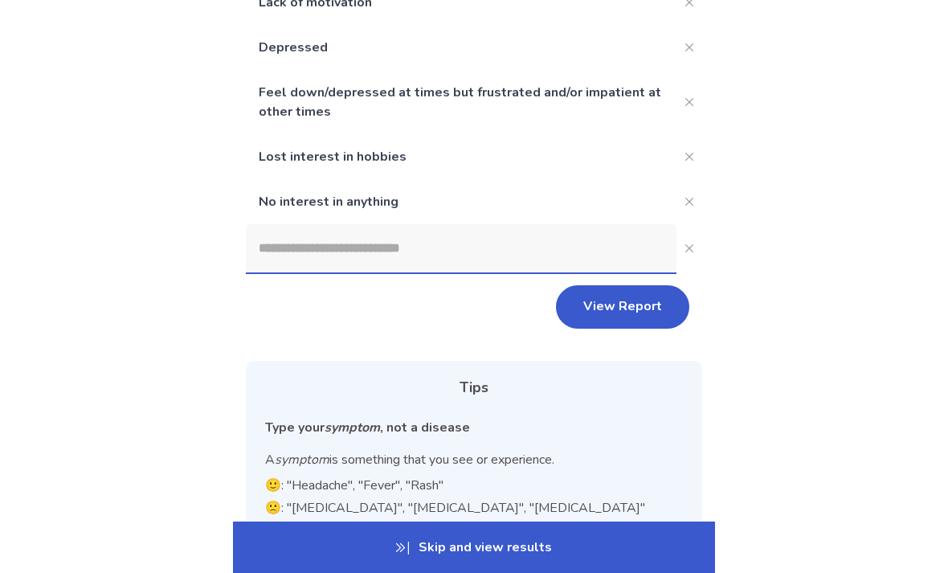
click at [634, 311] on button "View Report" at bounding box center [622, 306] width 133 height 43
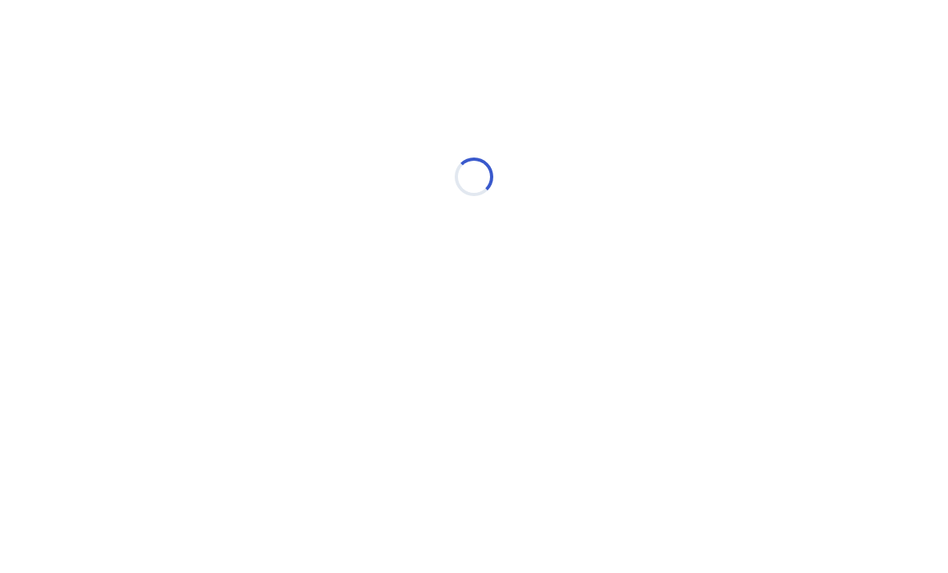
scroll to position [0, 0]
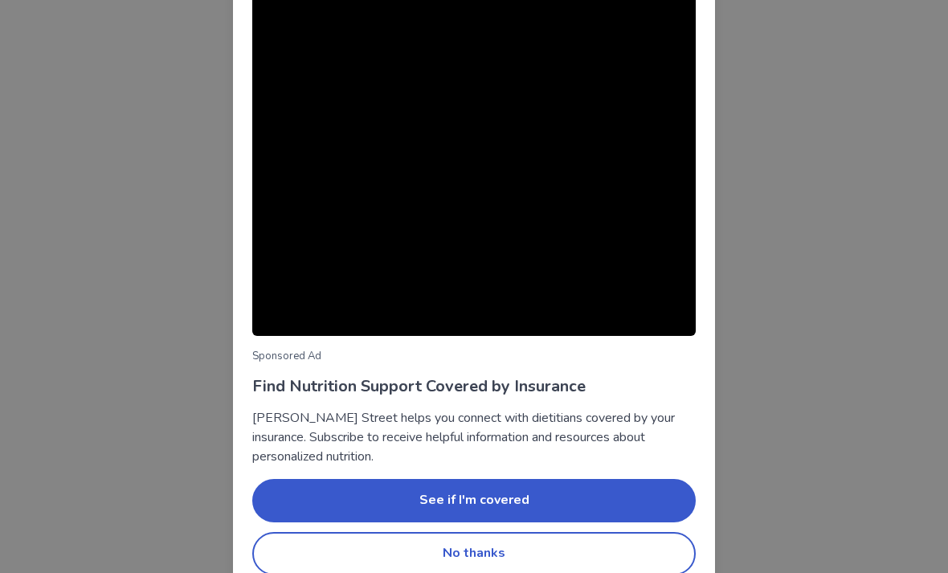
scroll to position [95, 0]
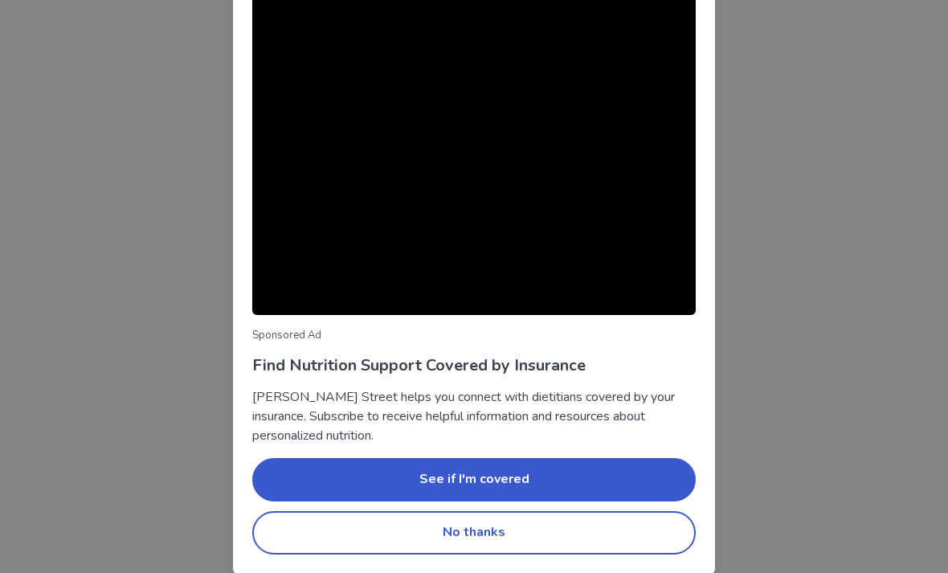
click at [506, 546] on button "No thanks" at bounding box center [474, 532] width 444 height 43
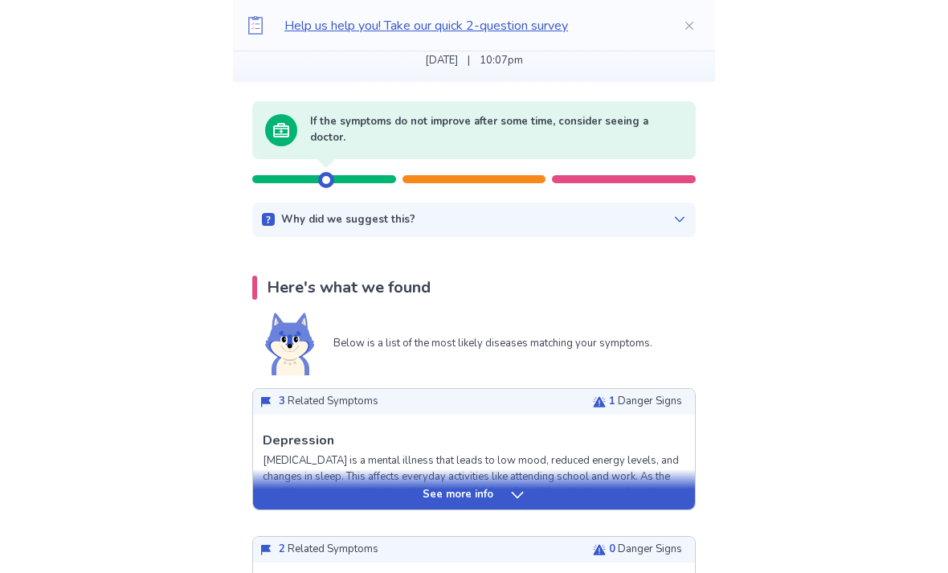
scroll to position [118, 0]
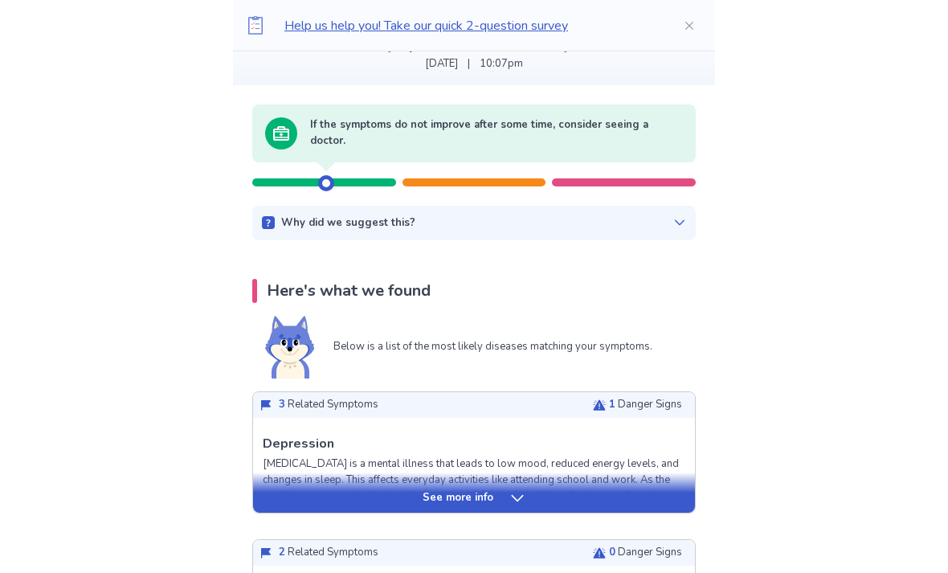
click at [640, 178] on div at bounding box center [624, 182] width 144 height 8
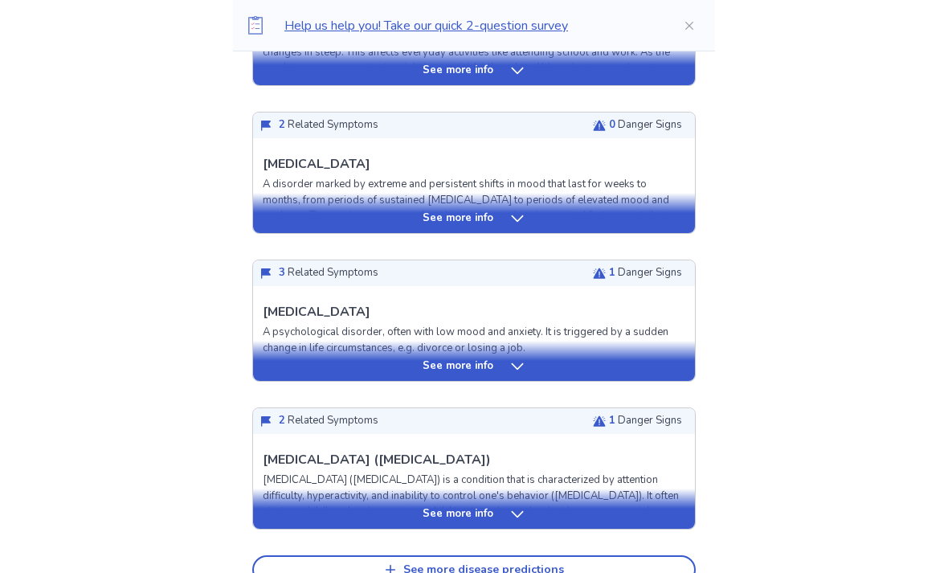
scroll to position [546, 0]
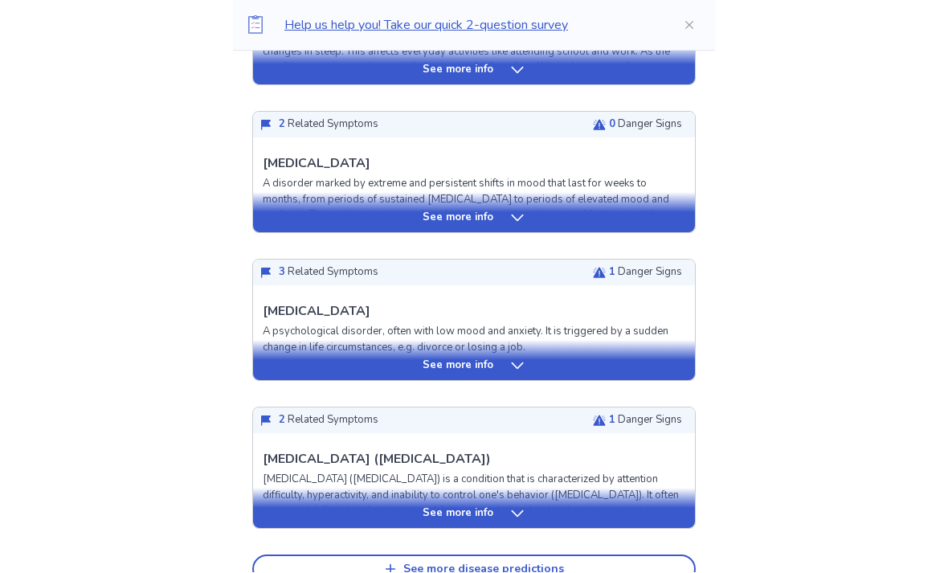
click at [612, 361] on div "See more info" at bounding box center [474, 366] width 442 height 16
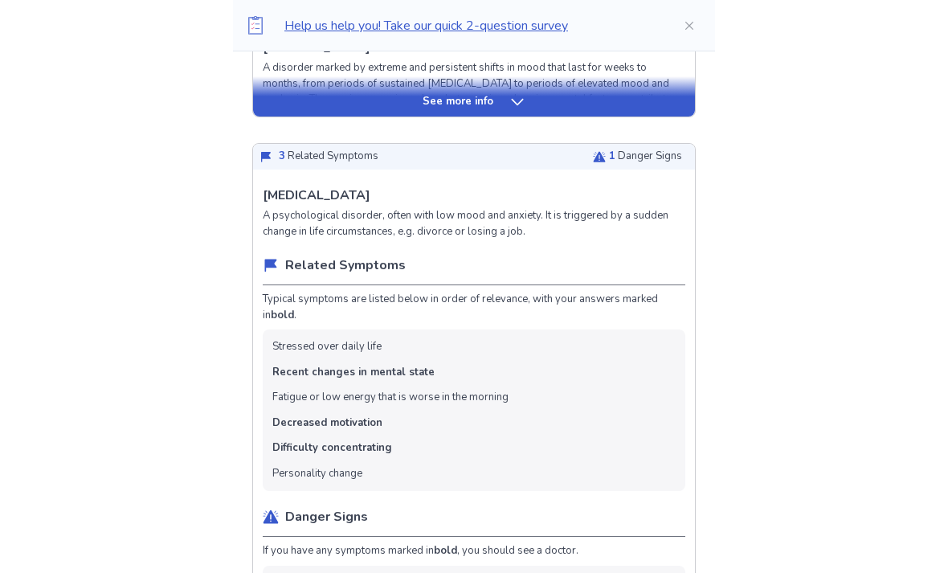
scroll to position [592, 0]
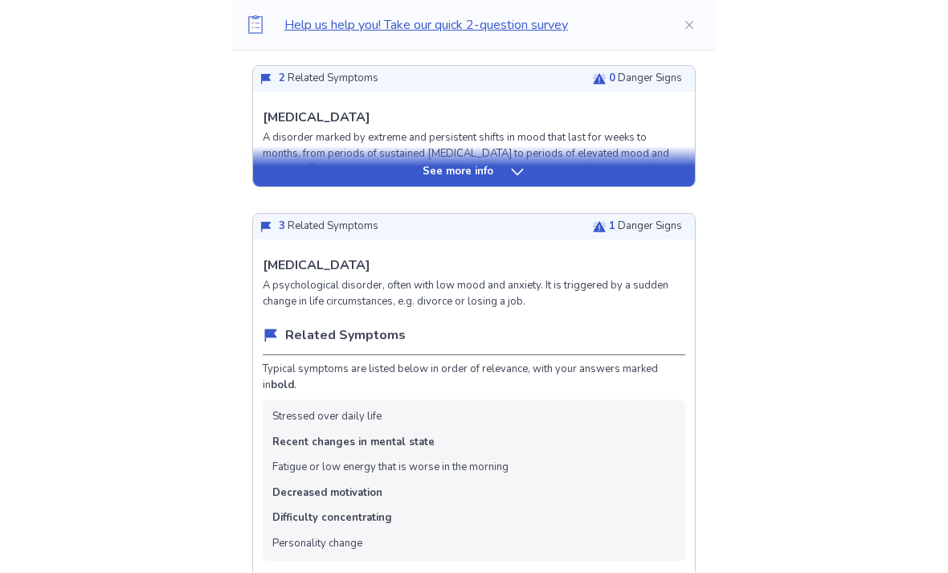
click at [612, 222] on p "1 Danger Signs" at bounding box center [645, 227] width 73 height 16
click at [655, 225] on p "1 Danger Signs" at bounding box center [645, 227] width 73 height 16
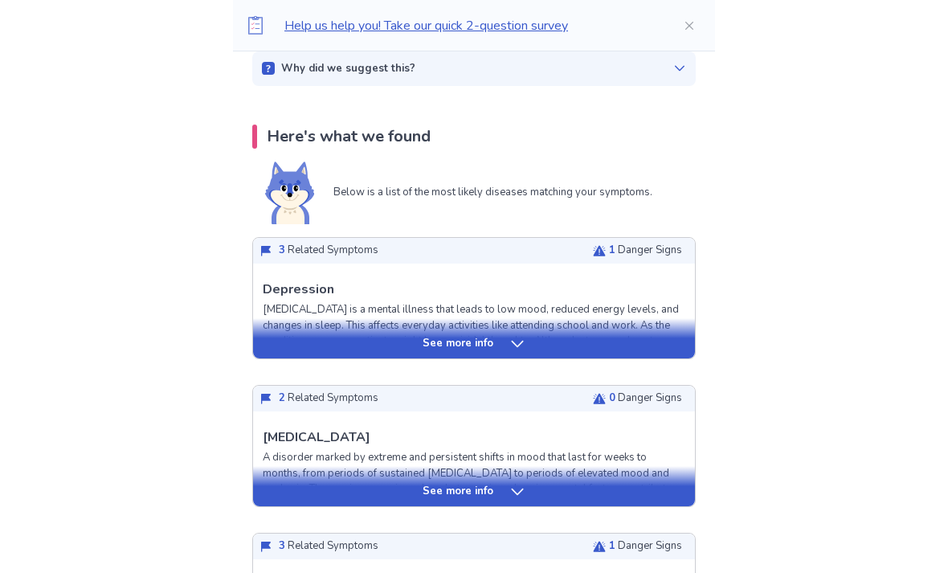
scroll to position [271, 0]
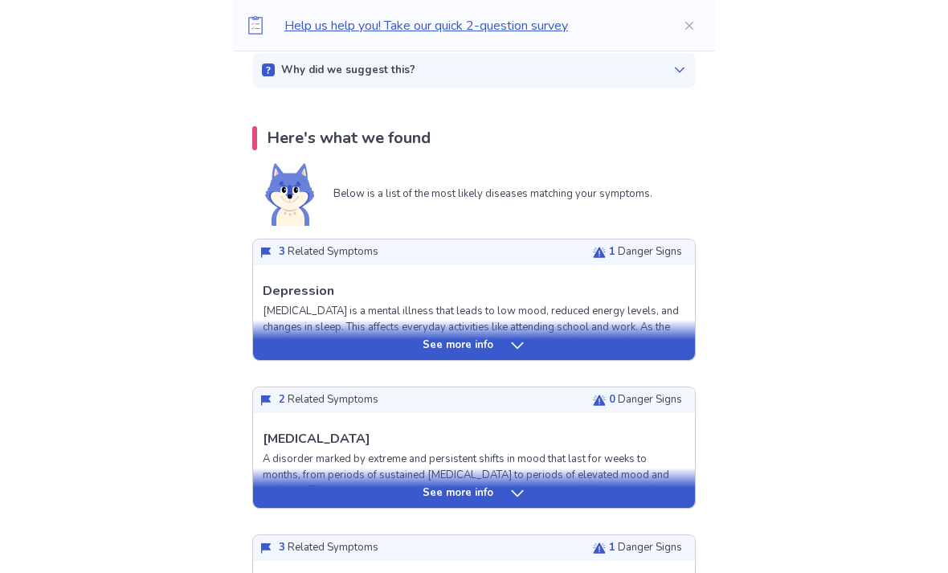
click at [597, 342] on div "See more info" at bounding box center [474, 346] width 442 height 16
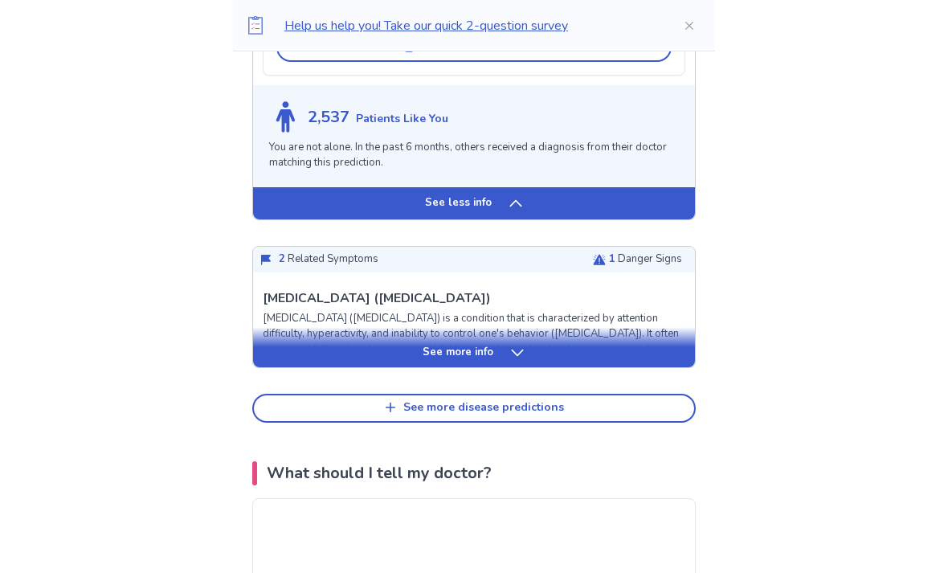
scroll to position [2865, 0]
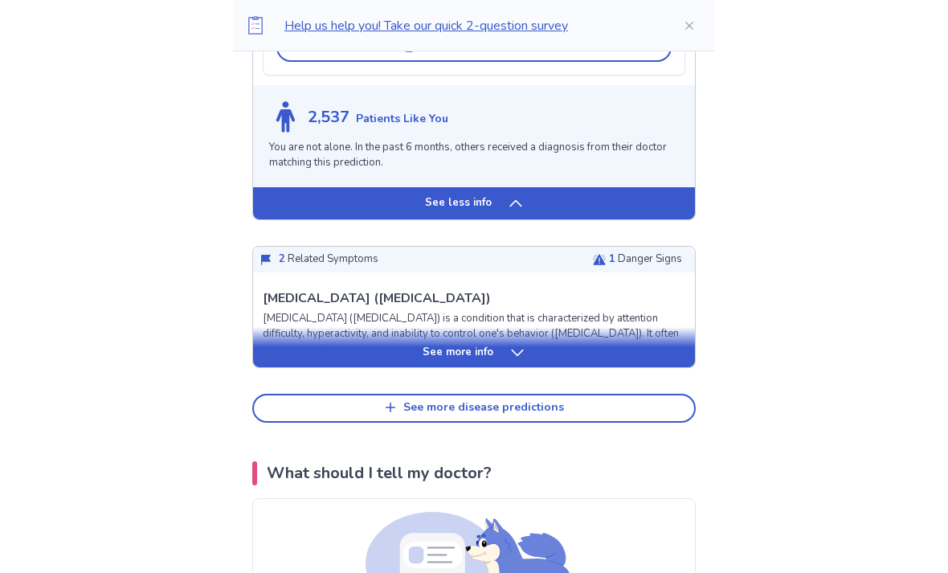
click at [622, 327] on div "See more info" at bounding box center [474, 347] width 442 height 40
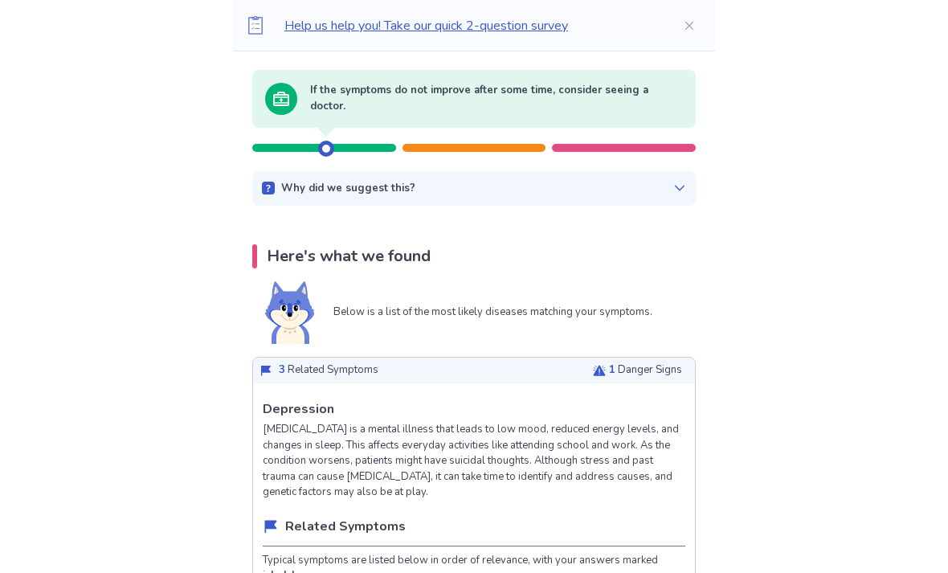
scroll to position [0, 0]
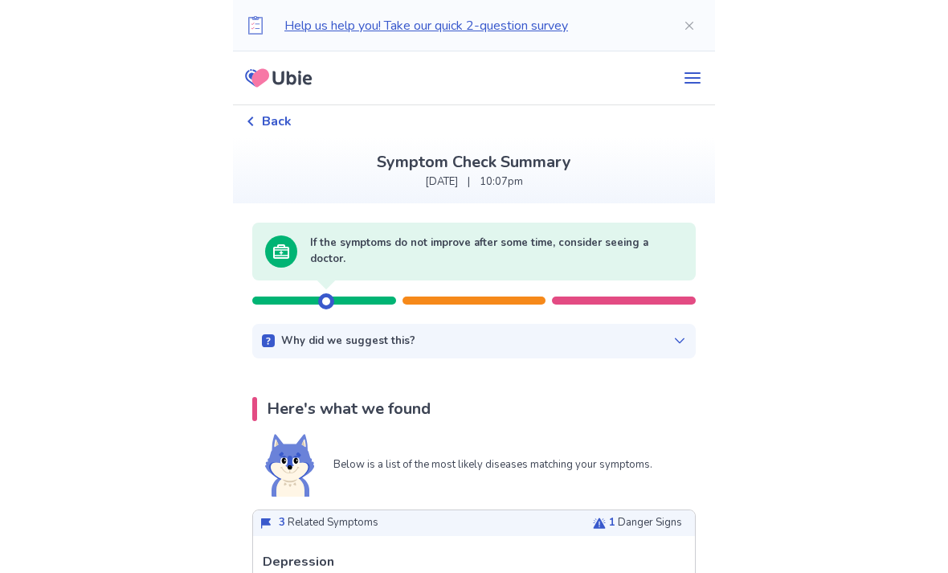
click at [275, 128] on span "Back" at bounding box center [277, 121] width 30 height 19
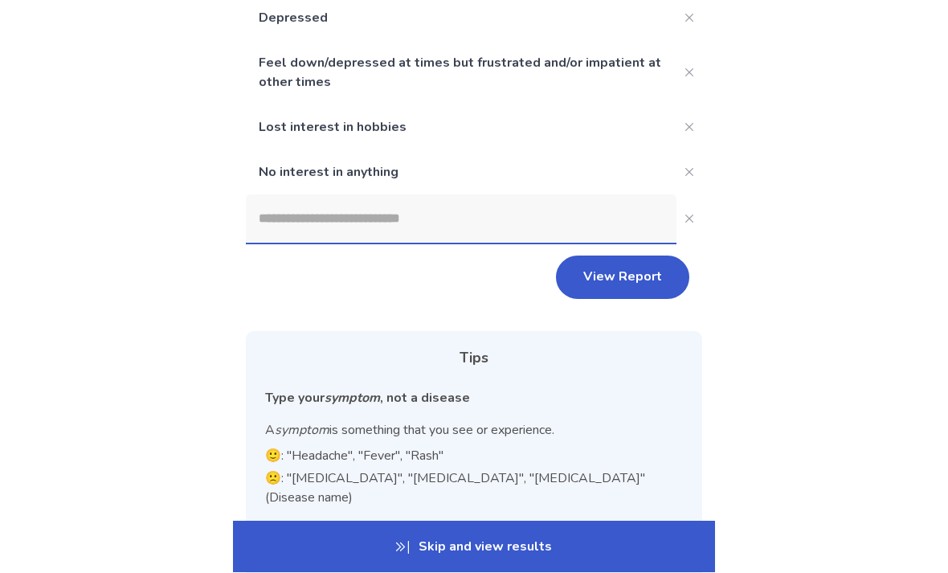
scroll to position [368, 0]
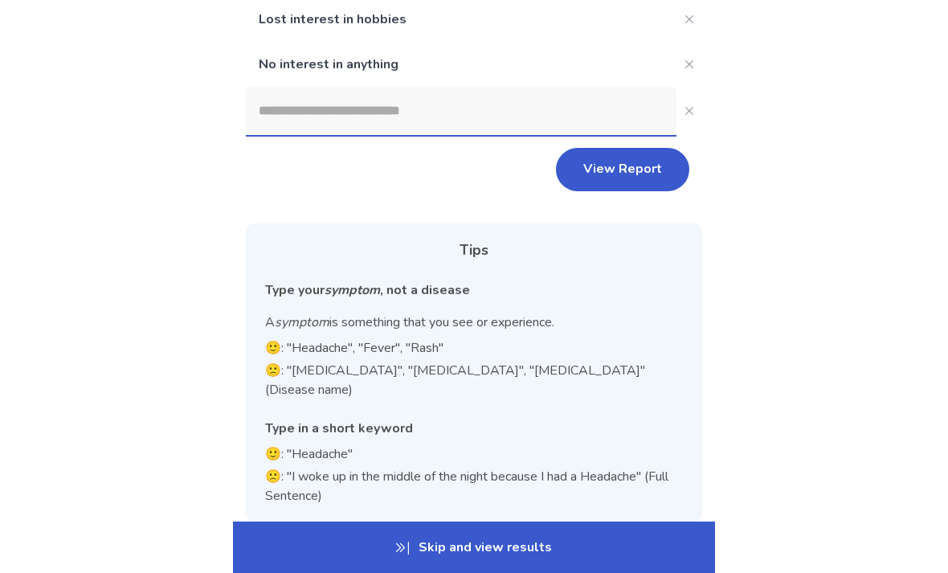
click at [642, 548] on link "Skip this question" at bounding box center [634, 557] width 112 height 18
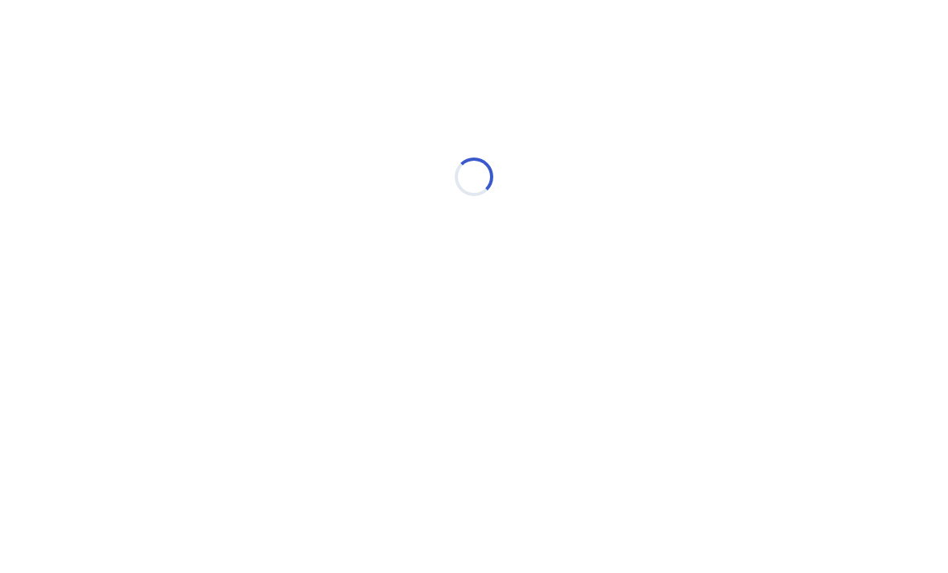
scroll to position [0, 0]
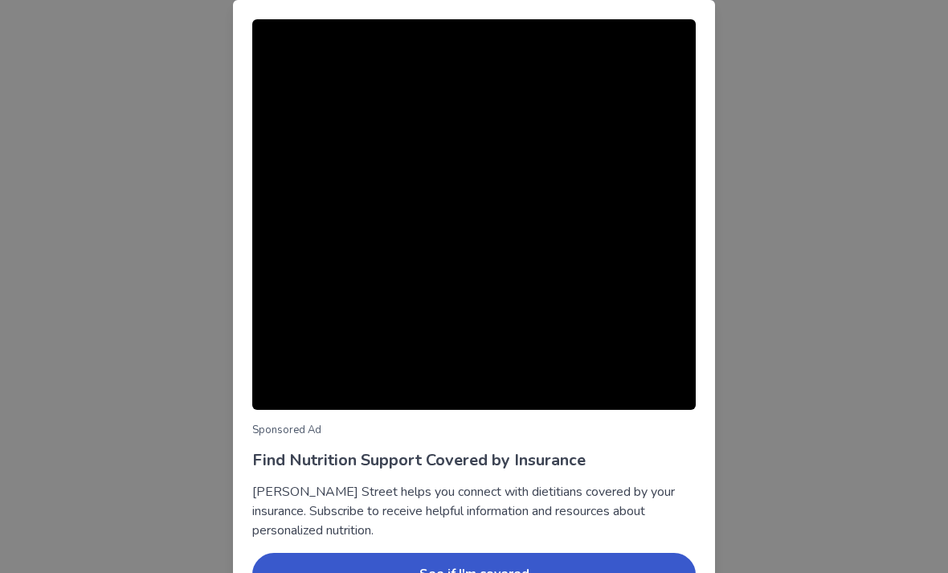
scroll to position [43, 0]
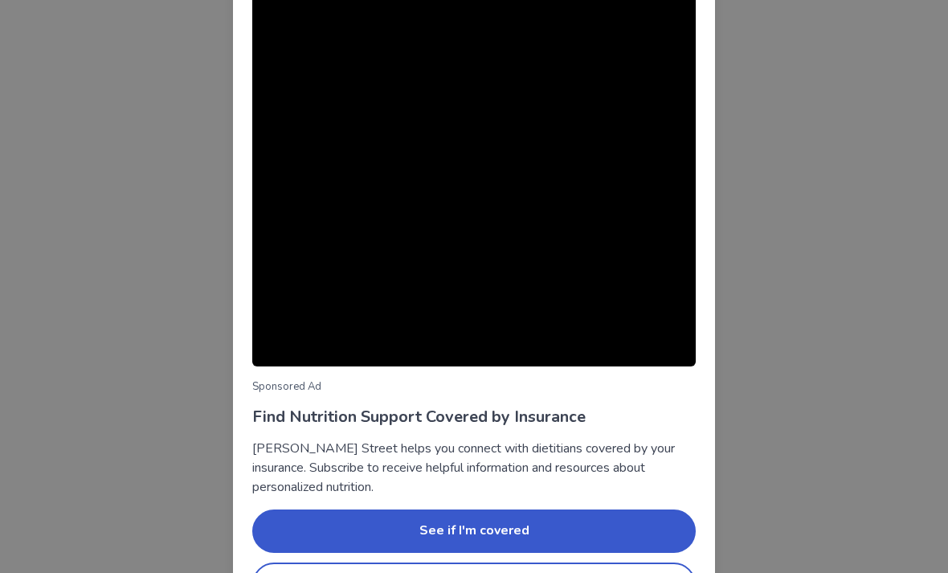
click at [534, 572] on button "No thanks" at bounding box center [474, 584] width 444 height 43
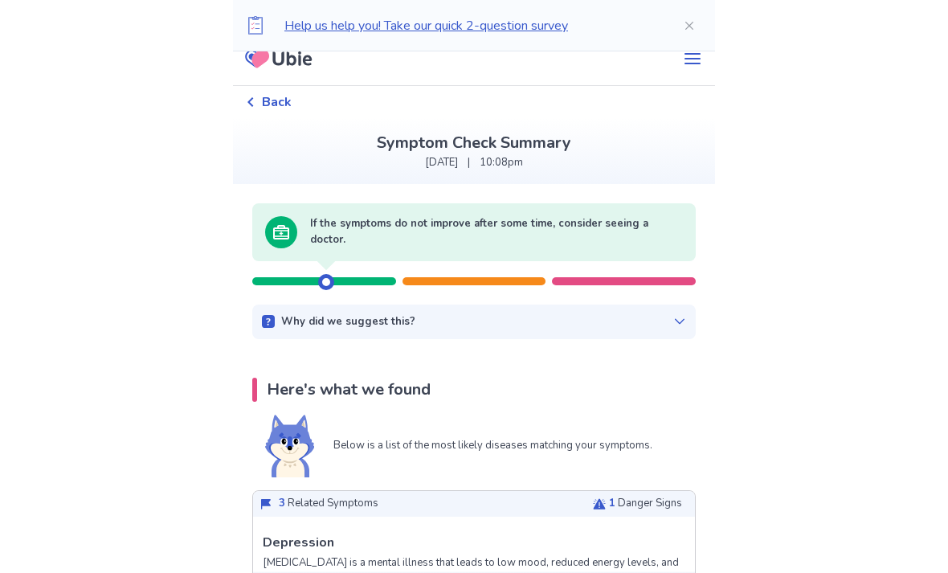
scroll to position [0, 0]
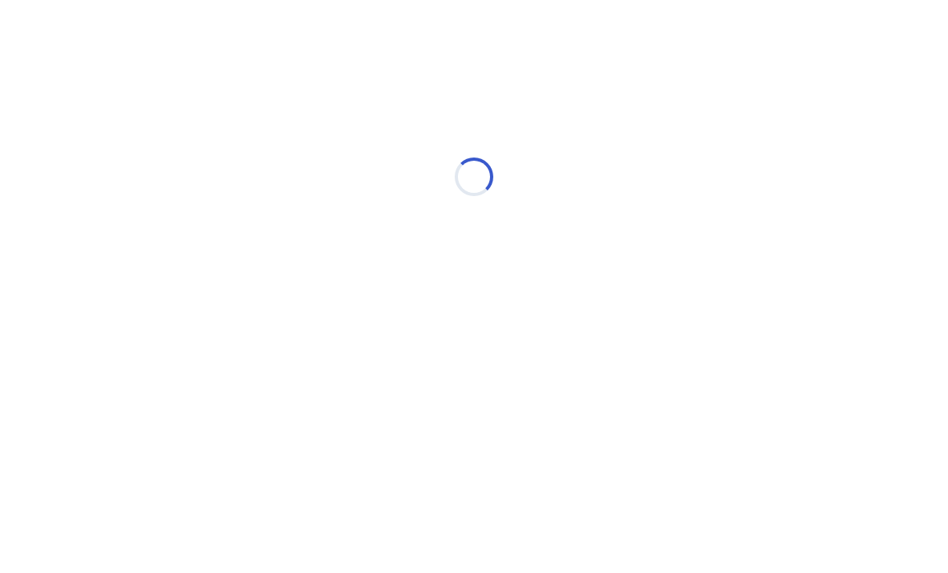
select select "*"
